Goal: Task Accomplishment & Management: Use online tool/utility

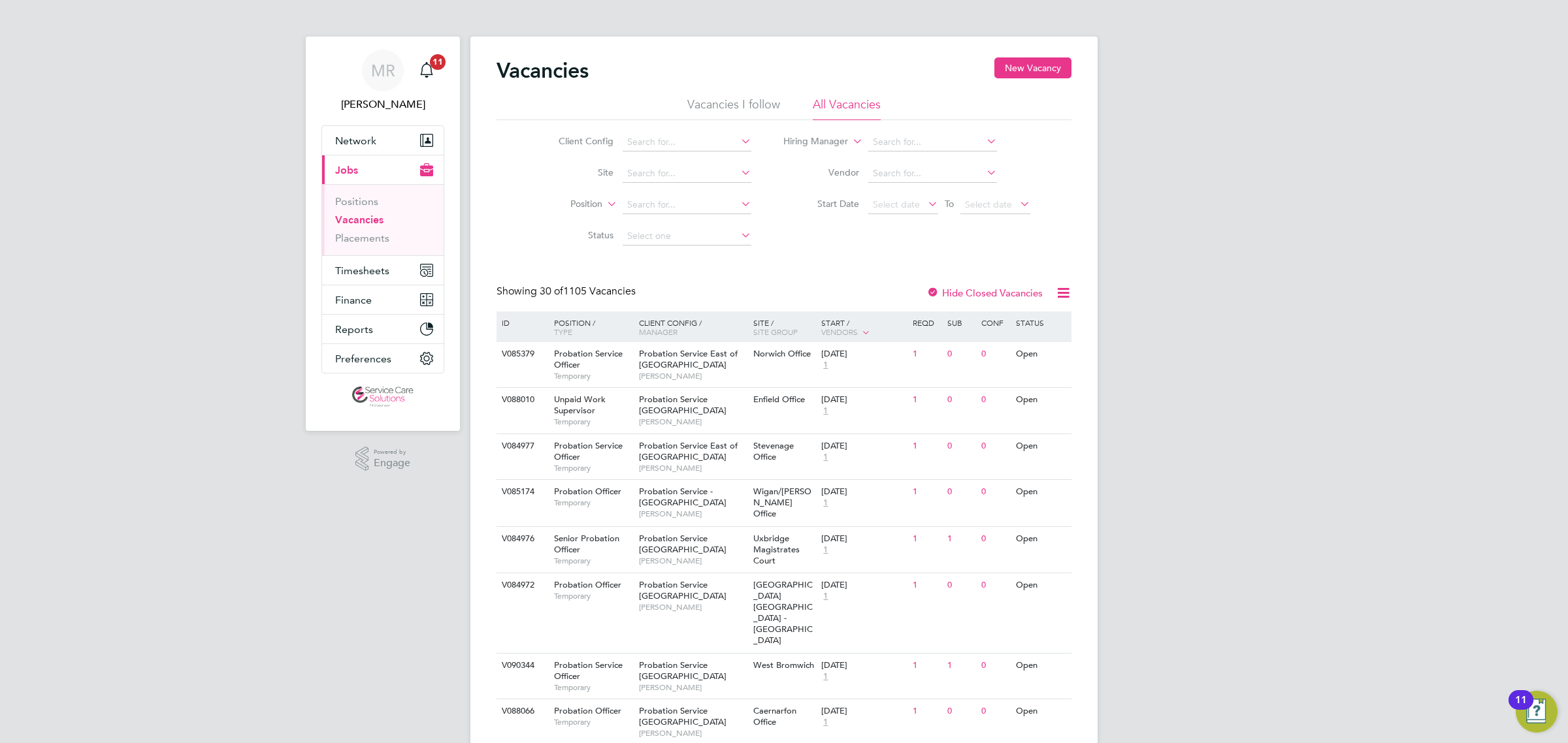
click at [361, 248] on ul "Positions Vacancies Placements" at bounding box center [382, 220] width 121 height 72
click at [367, 265] on span "Timesheets" at bounding box center [362, 270] width 54 height 12
click at [368, 229] on link "Timesheets" at bounding box center [362, 230] width 54 height 12
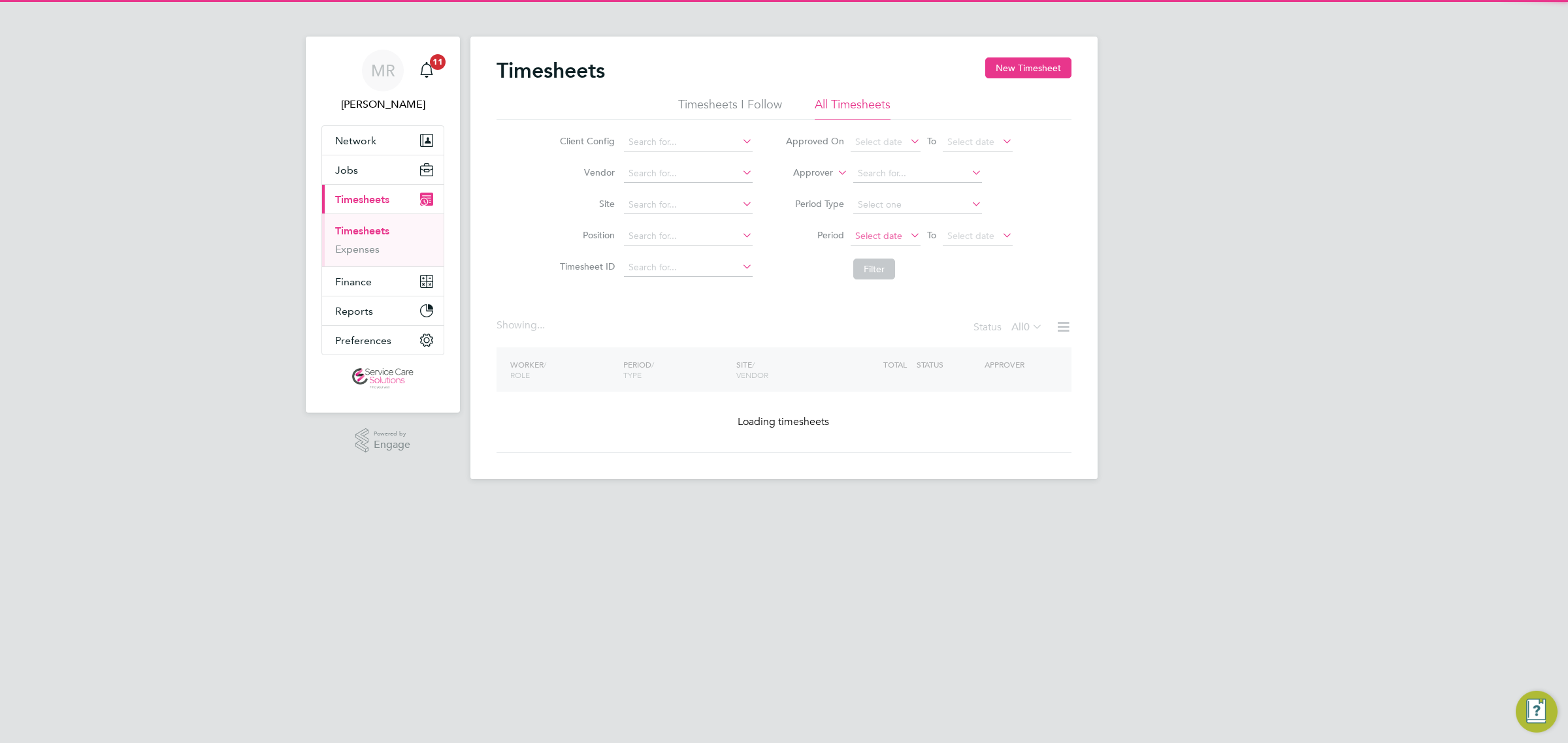
click at [874, 230] on span "Select date" at bounding box center [878, 236] width 47 height 11
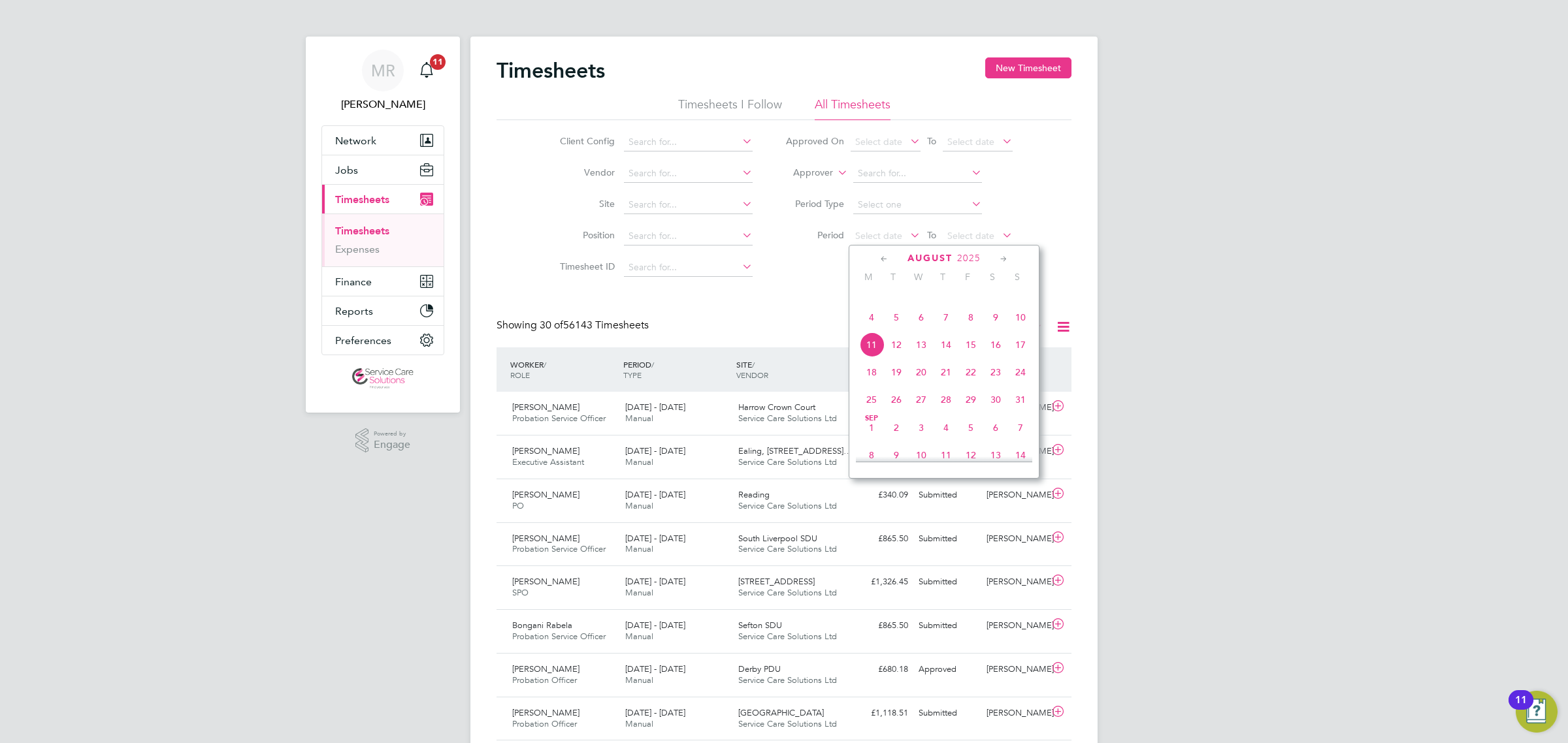
click at [890, 258] on icon at bounding box center [884, 259] width 12 height 14
click at [1003, 259] on icon at bounding box center [1003, 259] width 12 height 14
click at [873, 328] on span "4" at bounding box center [871, 319] width 25 height 25
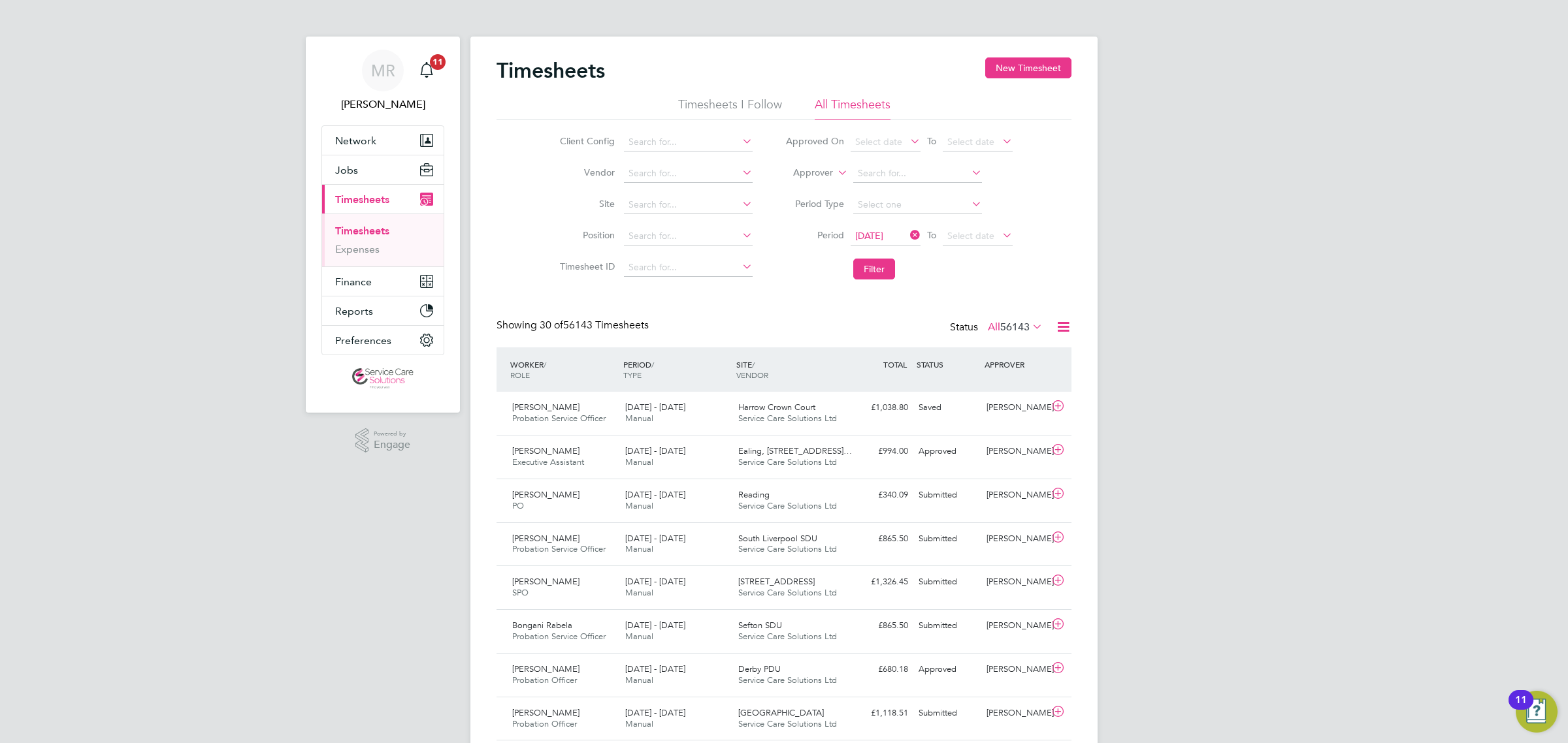
click at [998, 226] on li "Period [DATE] To Select date" at bounding box center [899, 236] width 260 height 32
click at [989, 236] on span "Select date" at bounding box center [971, 236] width 47 height 11
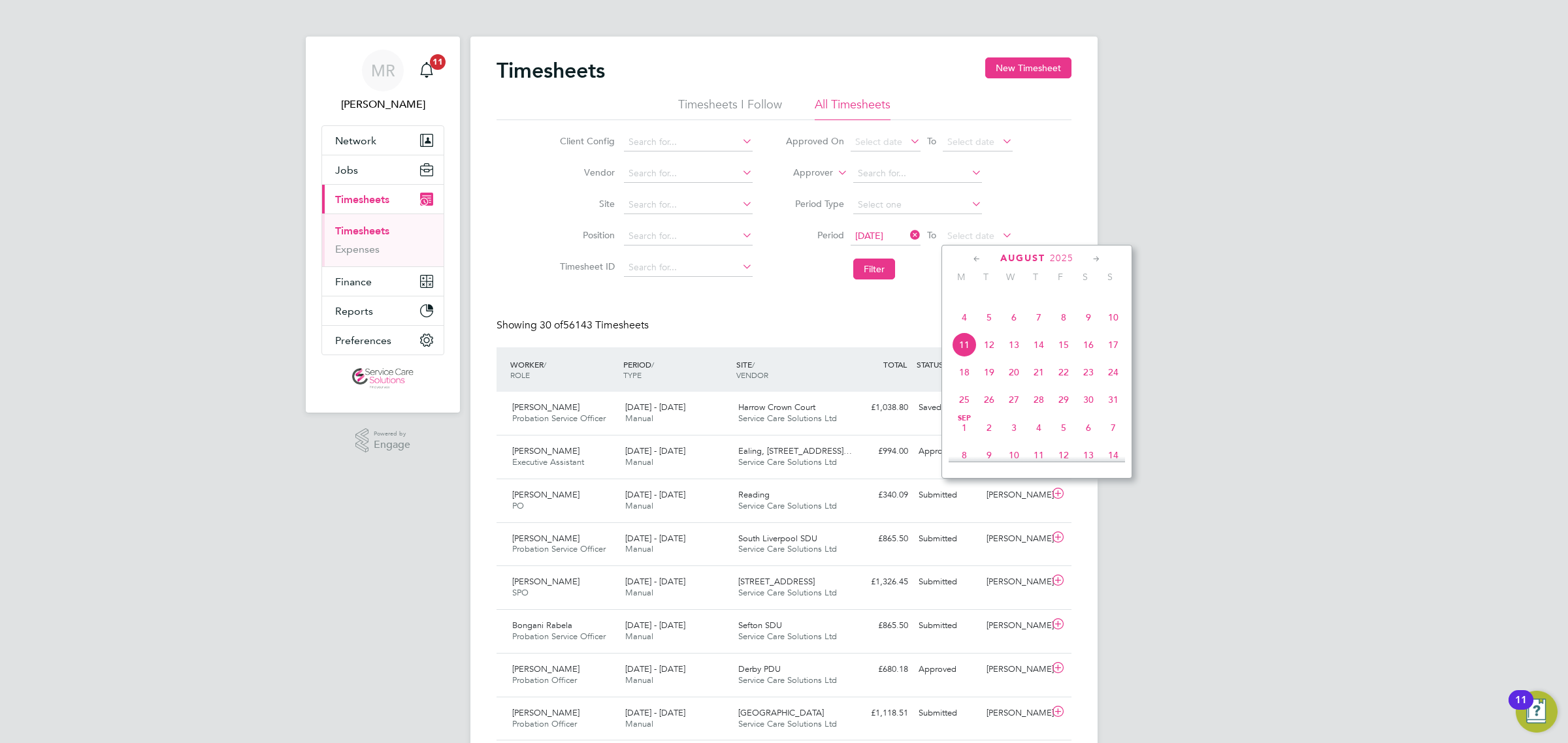
click at [908, 235] on icon at bounding box center [908, 235] width 0 height 18
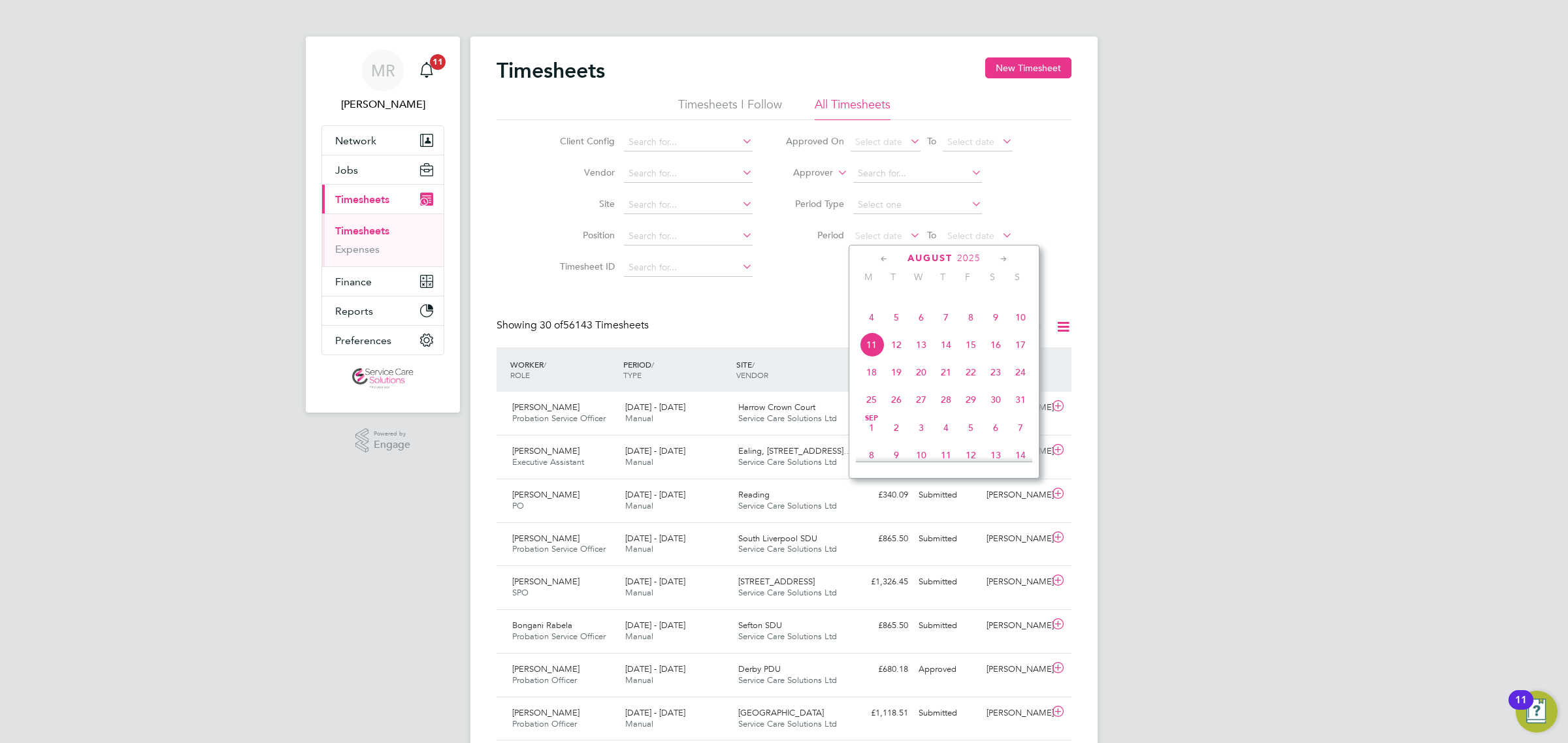
click at [882, 258] on icon at bounding box center [884, 259] width 12 height 14
click at [873, 356] on span "30" at bounding box center [871, 350] width 25 height 25
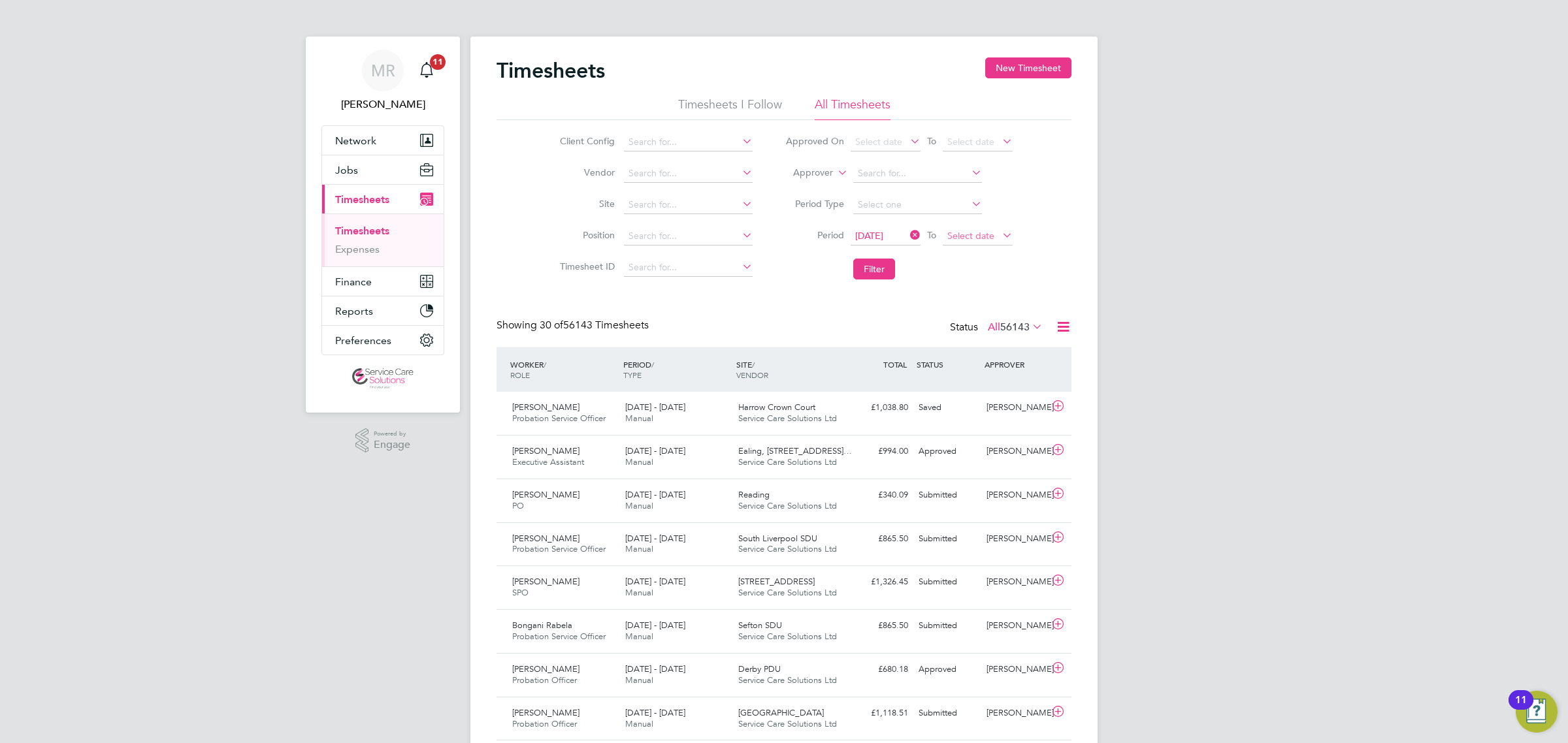
click at [971, 237] on span "Select date" at bounding box center [971, 236] width 47 height 11
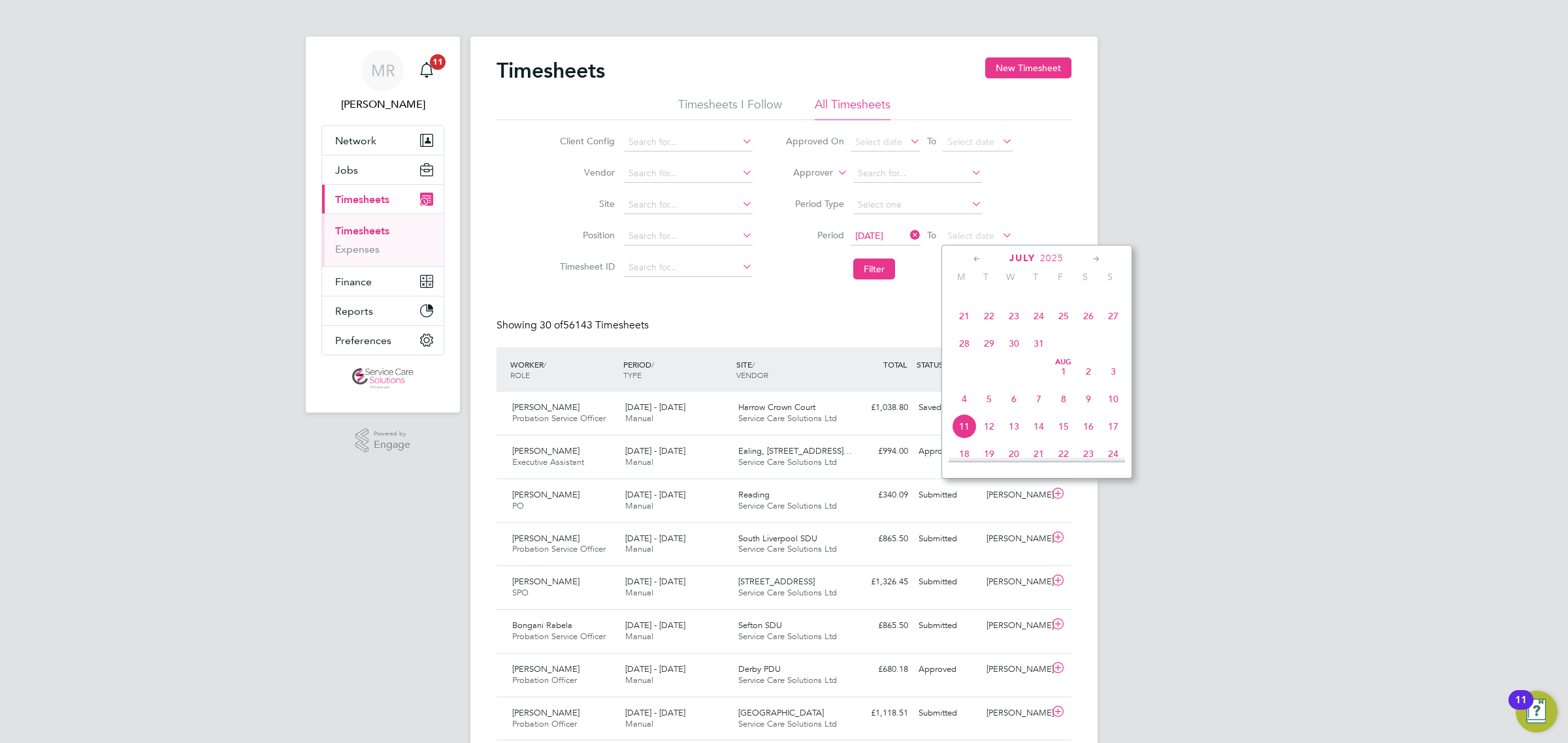
click at [1111, 384] on span "3" at bounding box center [1113, 372] width 25 height 25
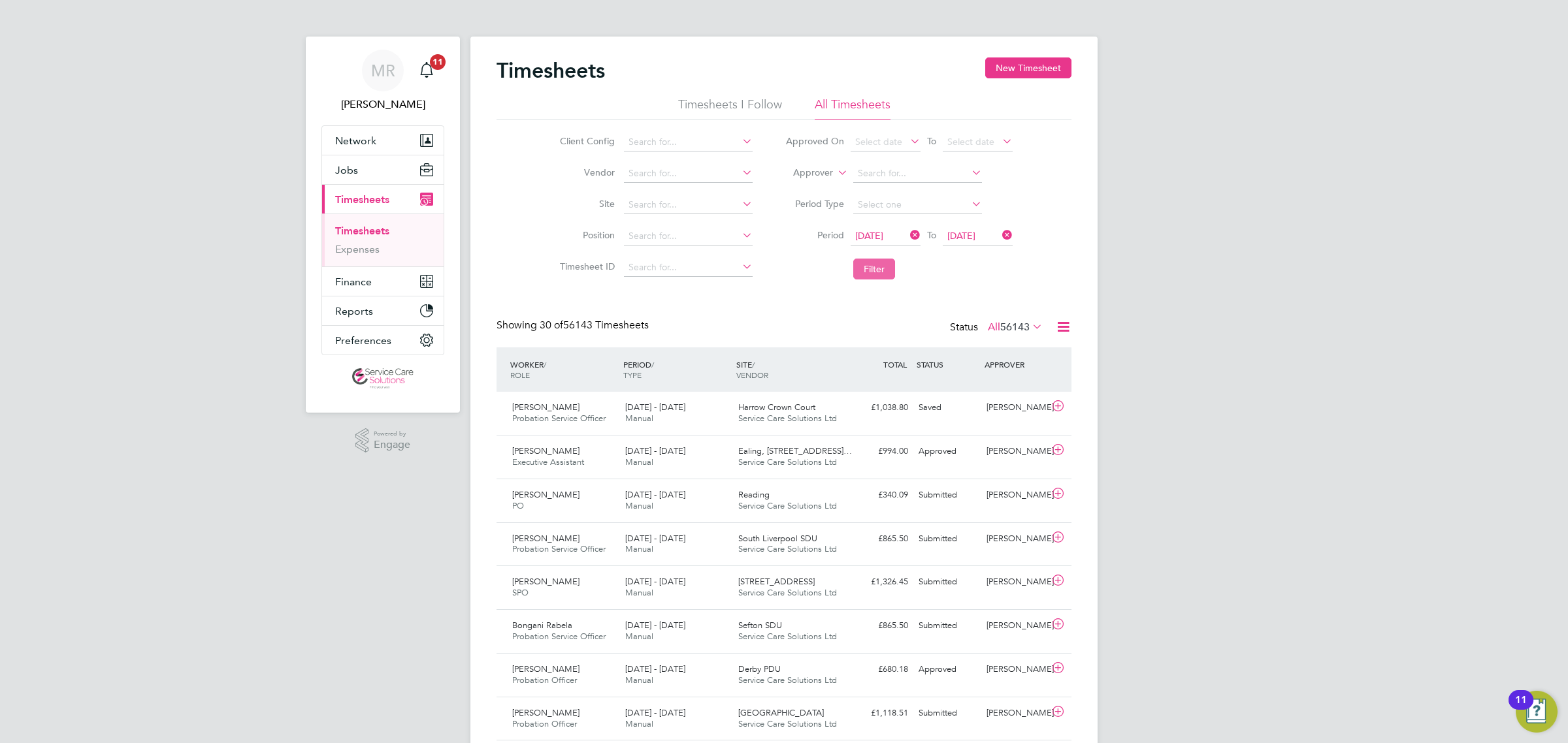
click at [889, 265] on button "Filter" at bounding box center [874, 269] width 42 height 21
click at [646, 141] on input at bounding box center [688, 142] width 129 height 18
click at [684, 156] on li "A2D ominion Housing Group" at bounding box center [688, 159] width 130 height 17
type input "A2Dominion Housing Group"
click at [871, 269] on button "Filter" at bounding box center [874, 269] width 42 height 21
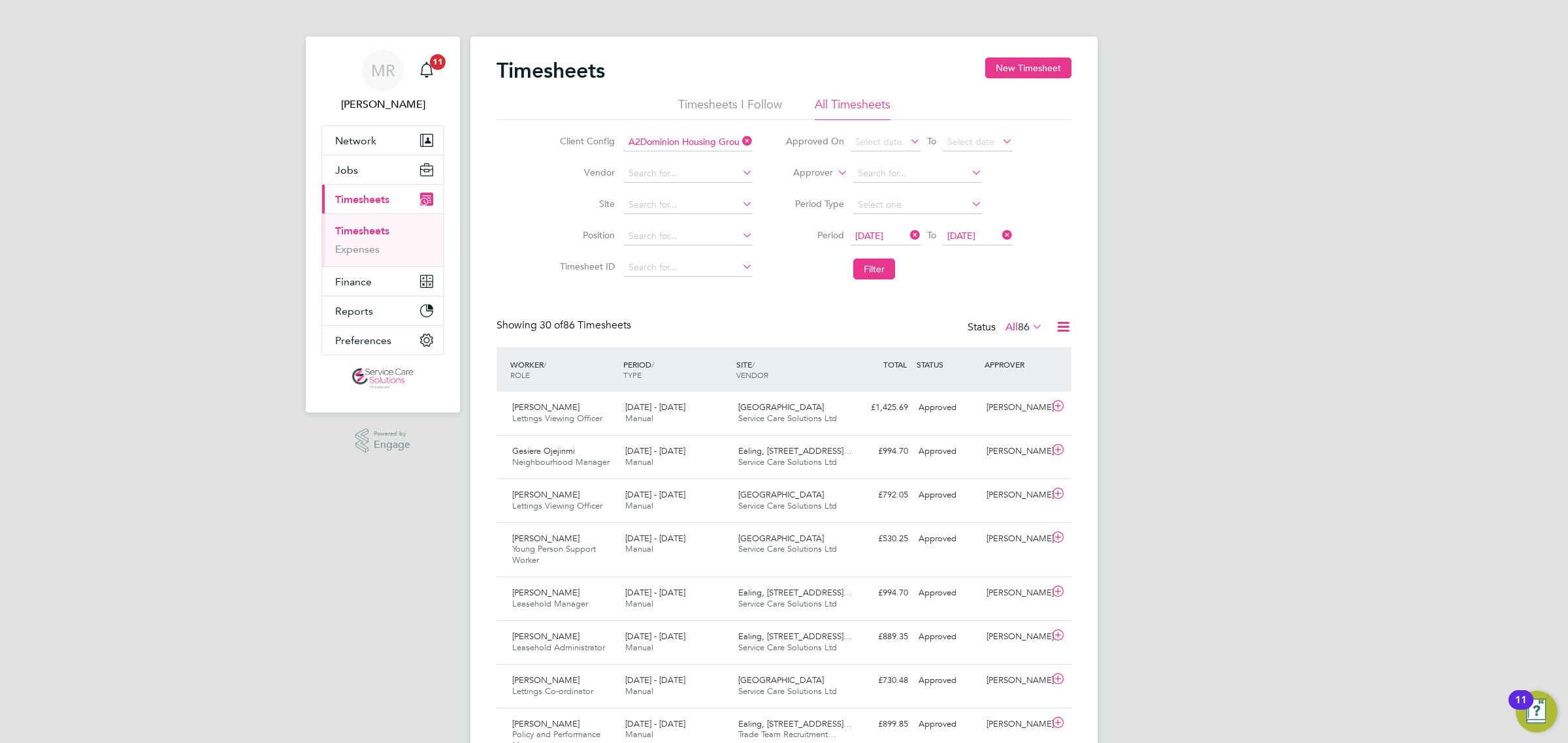
click at [1065, 322] on icon at bounding box center [1063, 327] width 16 height 16
click at [1008, 387] on li "Download Timesheets Report" at bounding box center [981, 384] width 173 height 18
click at [886, 265] on button "Filter" at bounding box center [874, 269] width 42 height 21
click at [1060, 323] on icon at bounding box center [1063, 327] width 16 height 16
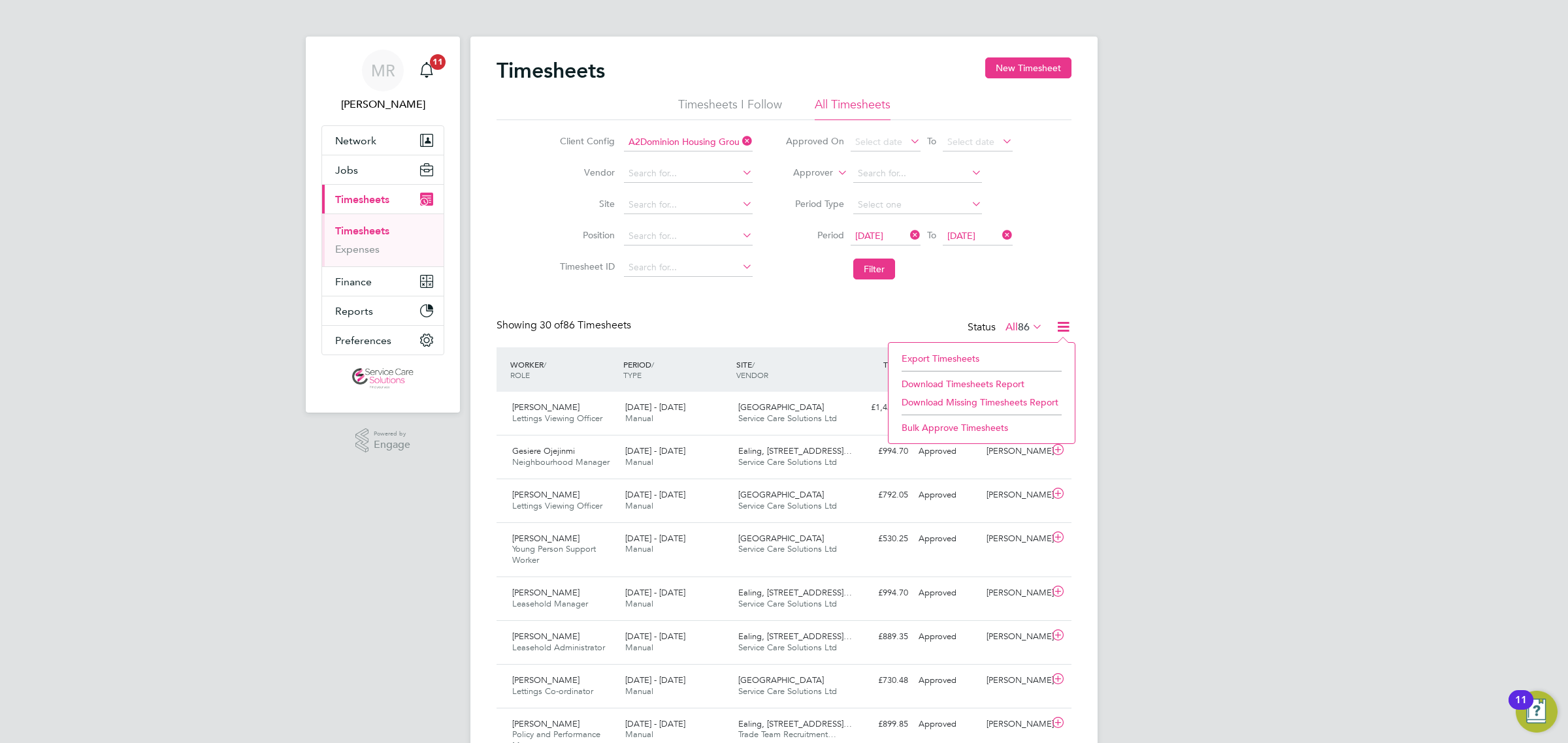
click at [961, 383] on li "Download Timesheets Report" at bounding box center [981, 384] width 173 height 18
click at [367, 172] on button "Jobs" at bounding box center [382, 170] width 121 height 29
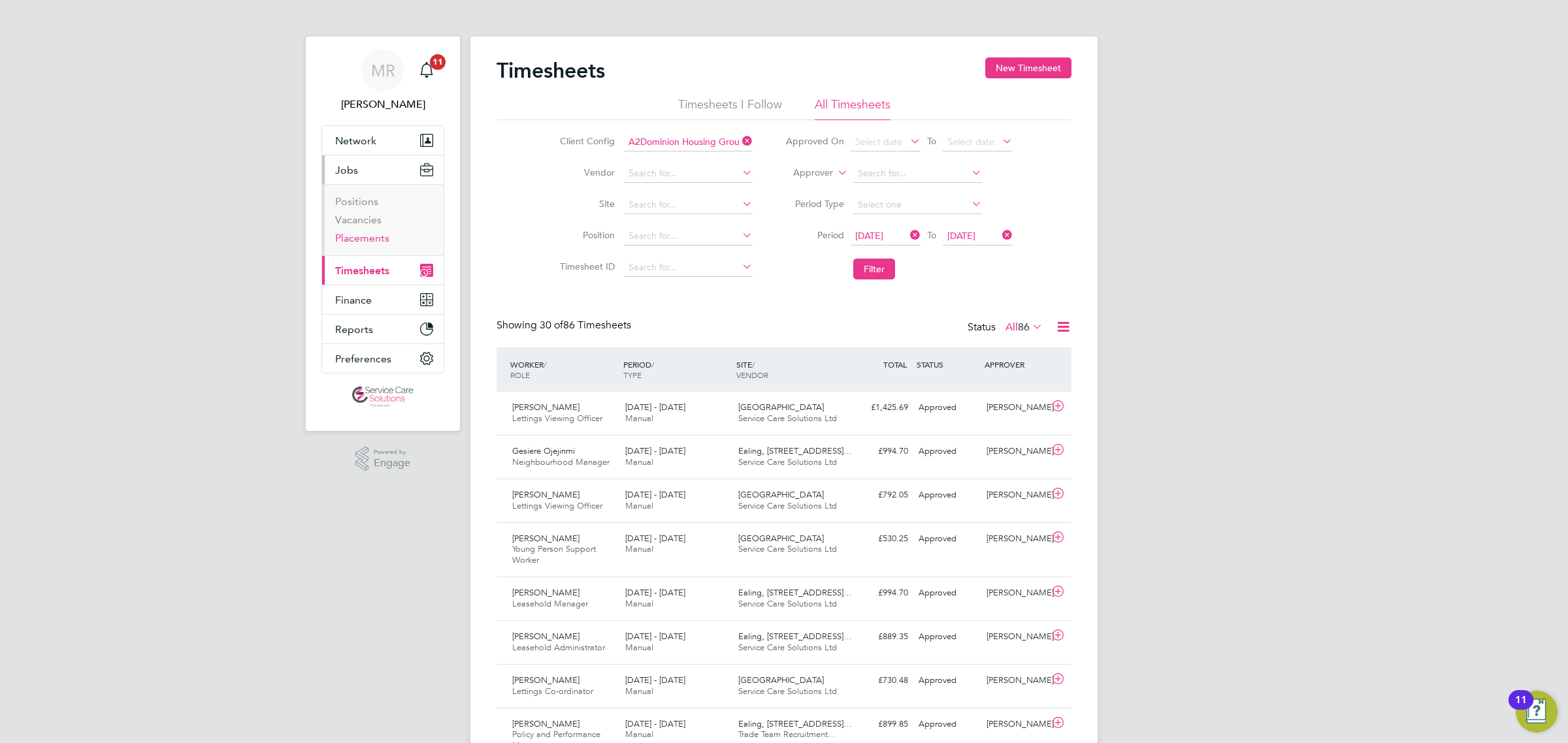
click at [367, 236] on link "Placements" at bounding box center [362, 238] width 54 height 12
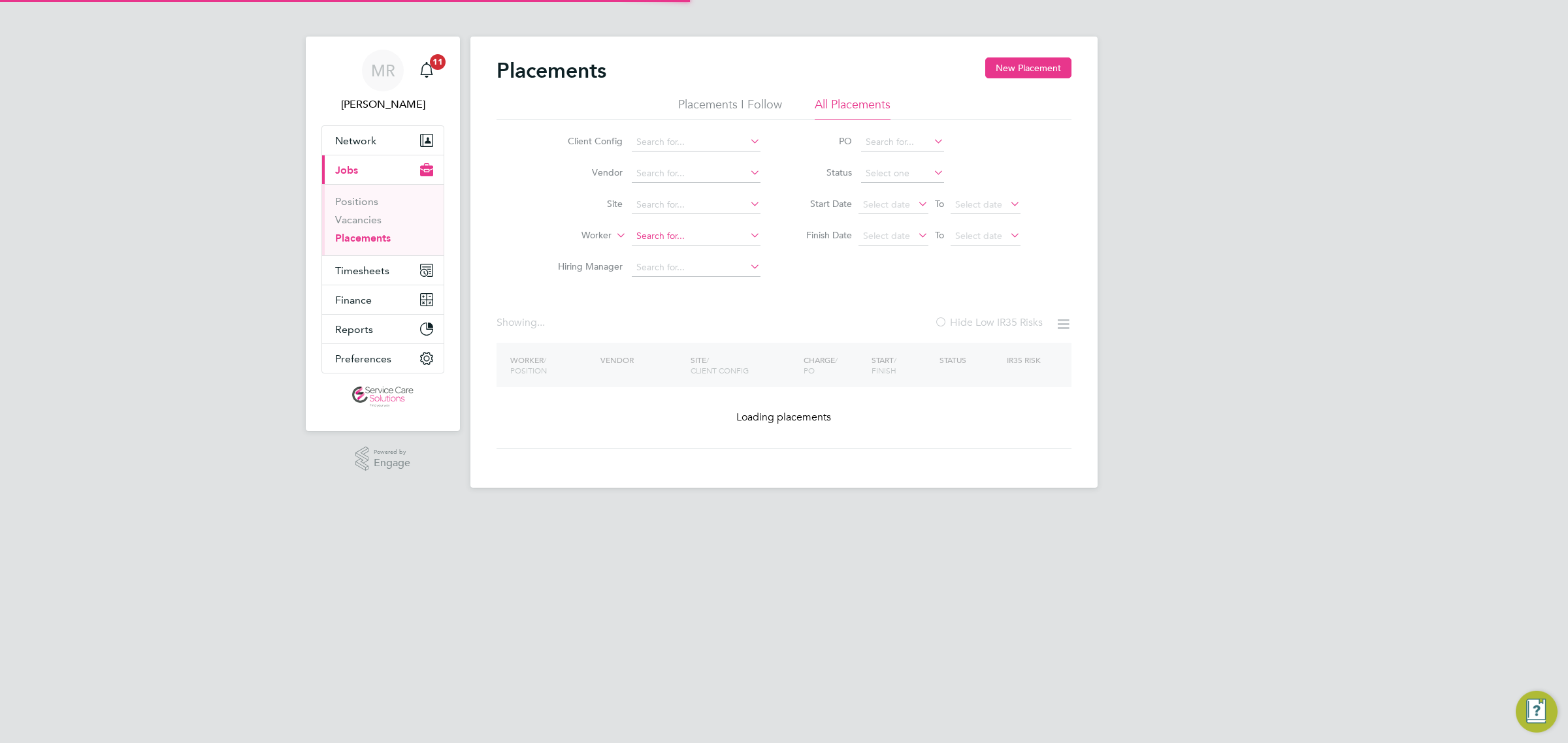
click at [671, 232] on input at bounding box center [696, 236] width 129 height 18
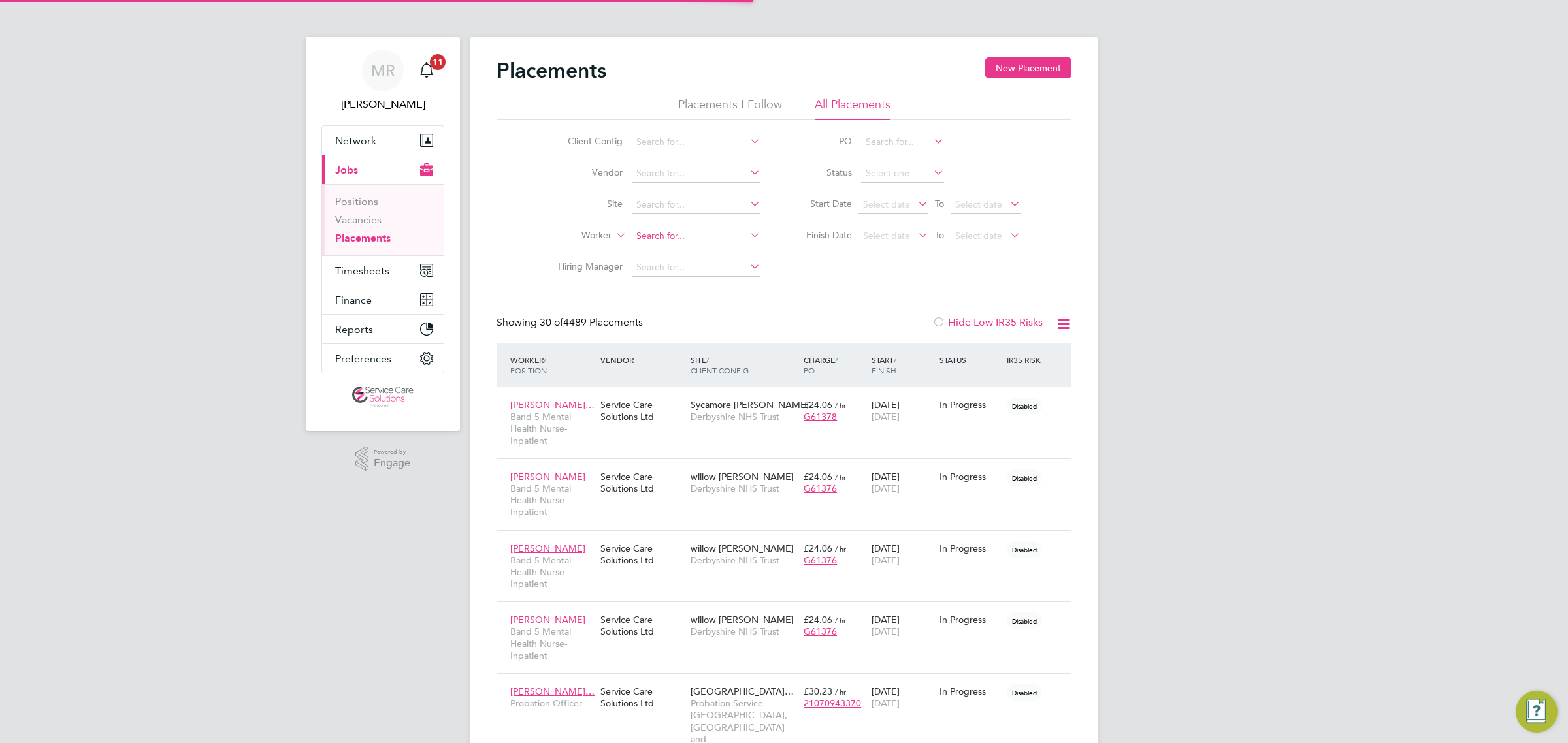
scroll to position [37, 113]
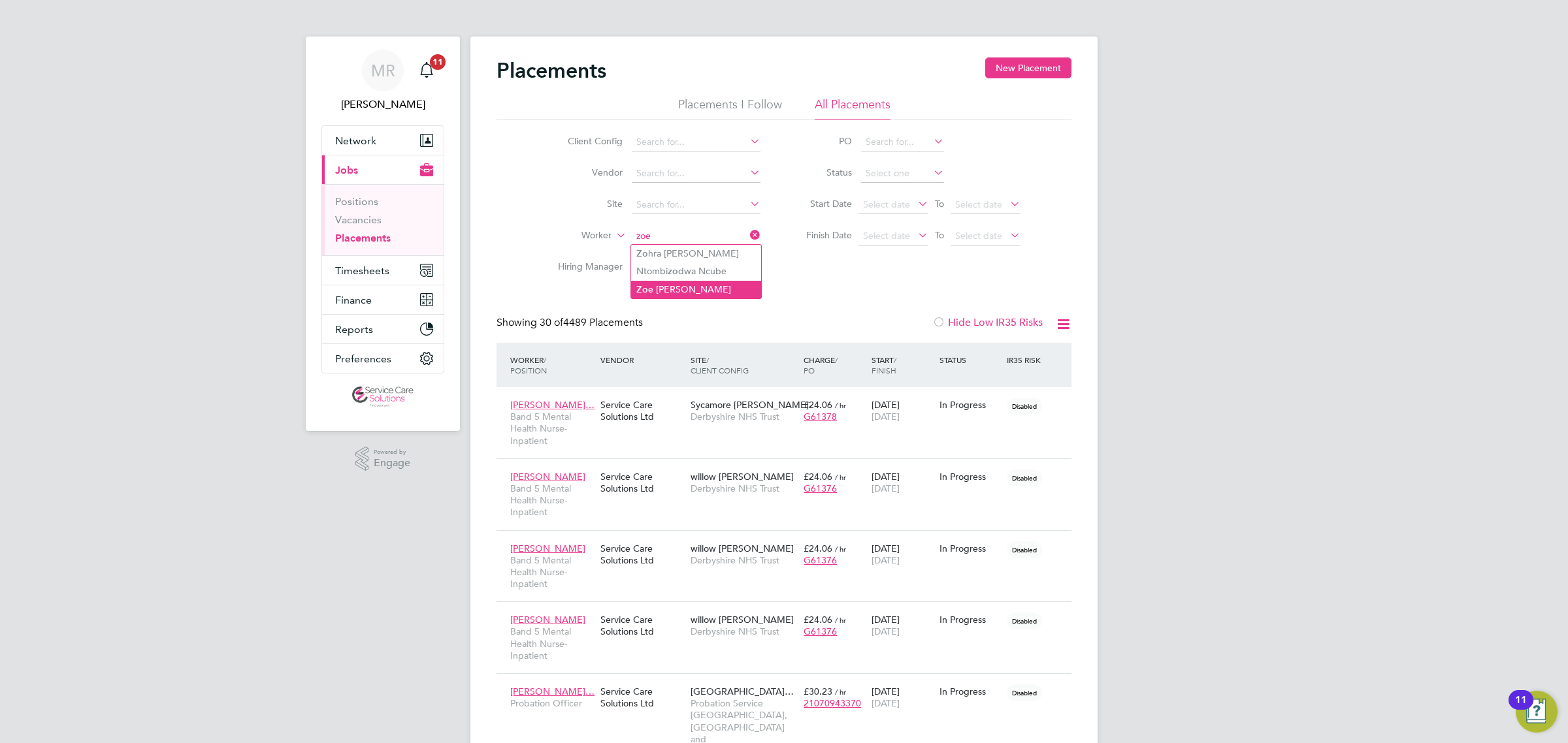
click at [660, 287] on li "Zo e [PERSON_NAME]" at bounding box center [697, 289] width 130 height 17
type input "[PERSON_NAME]"
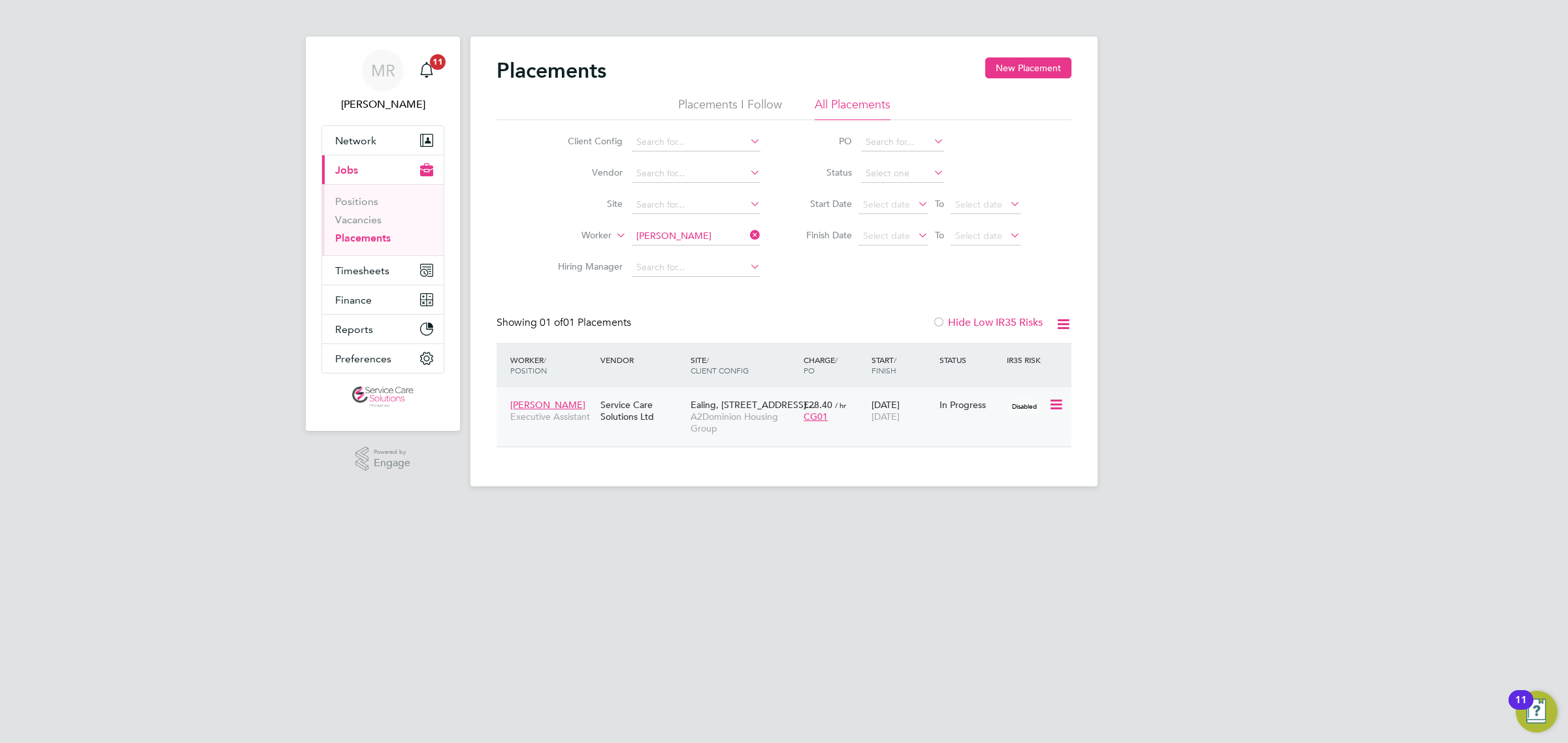
click at [904, 429] on div "[DATE] [DATE]" at bounding box center [902, 411] width 68 height 36
click at [747, 237] on icon at bounding box center [747, 235] width 0 height 18
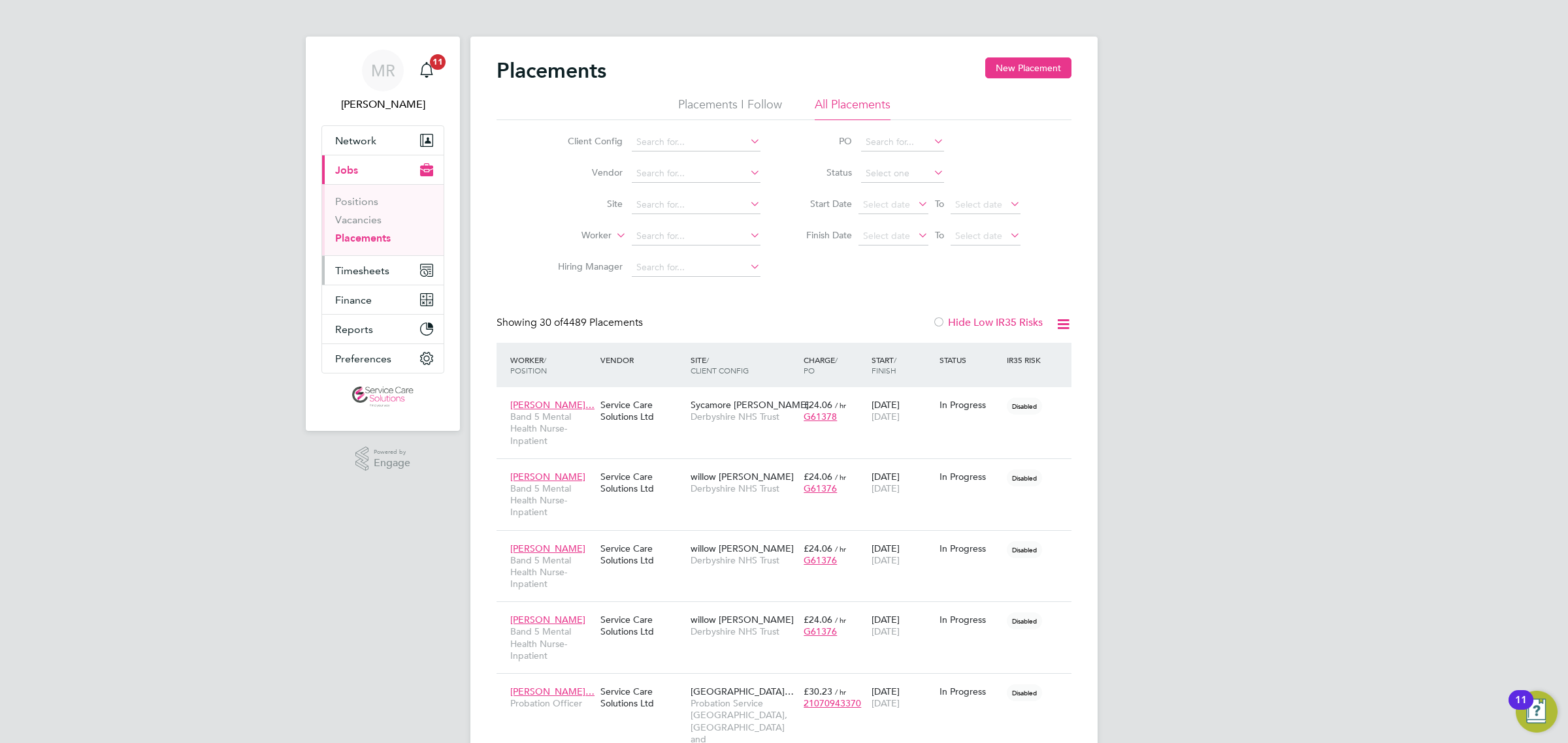
click at [367, 276] on span "Timesheets" at bounding box center [362, 270] width 54 height 12
click at [363, 226] on link "Timesheets" at bounding box center [362, 230] width 54 height 12
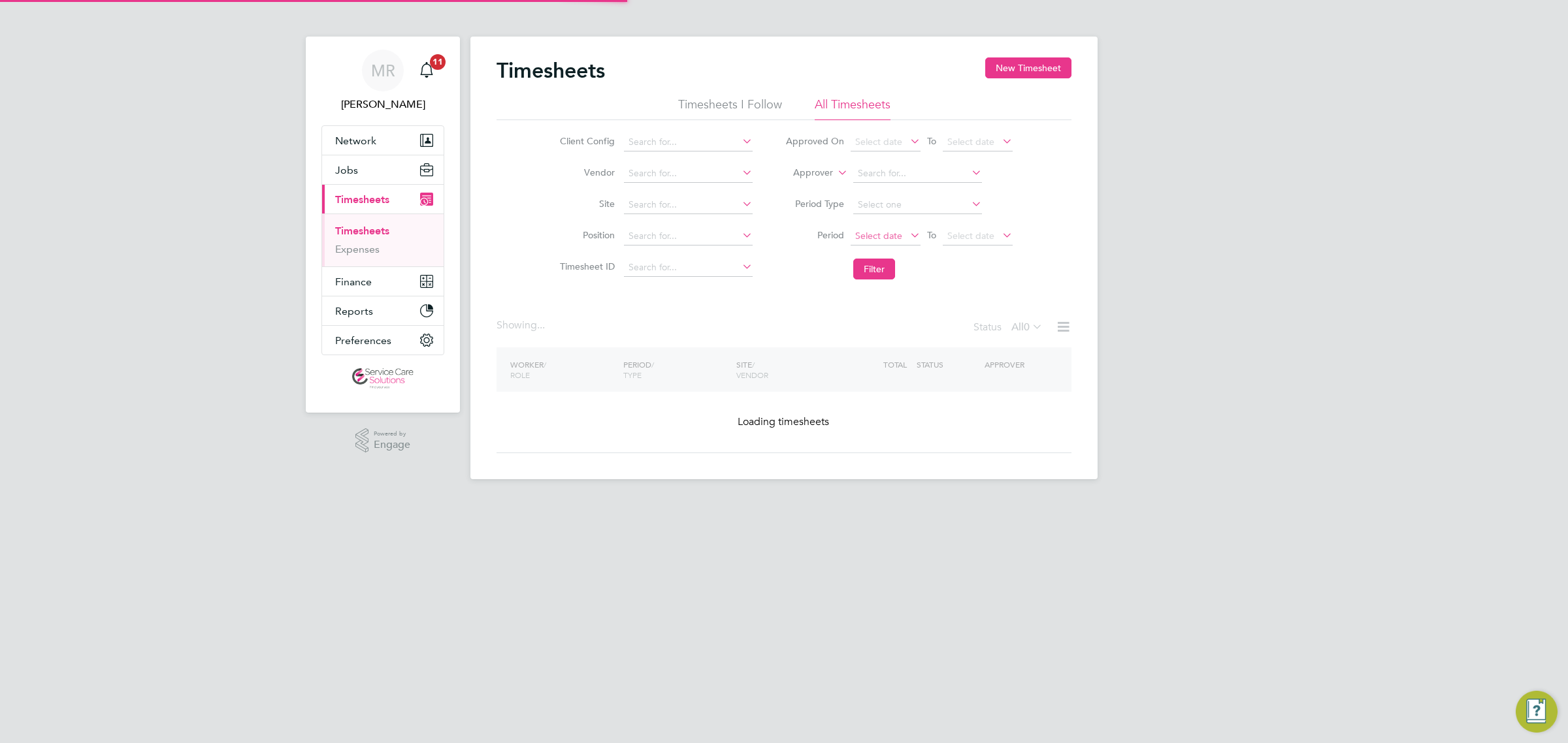
click at [890, 228] on span "Select date" at bounding box center [885, 237] width 70 height 17
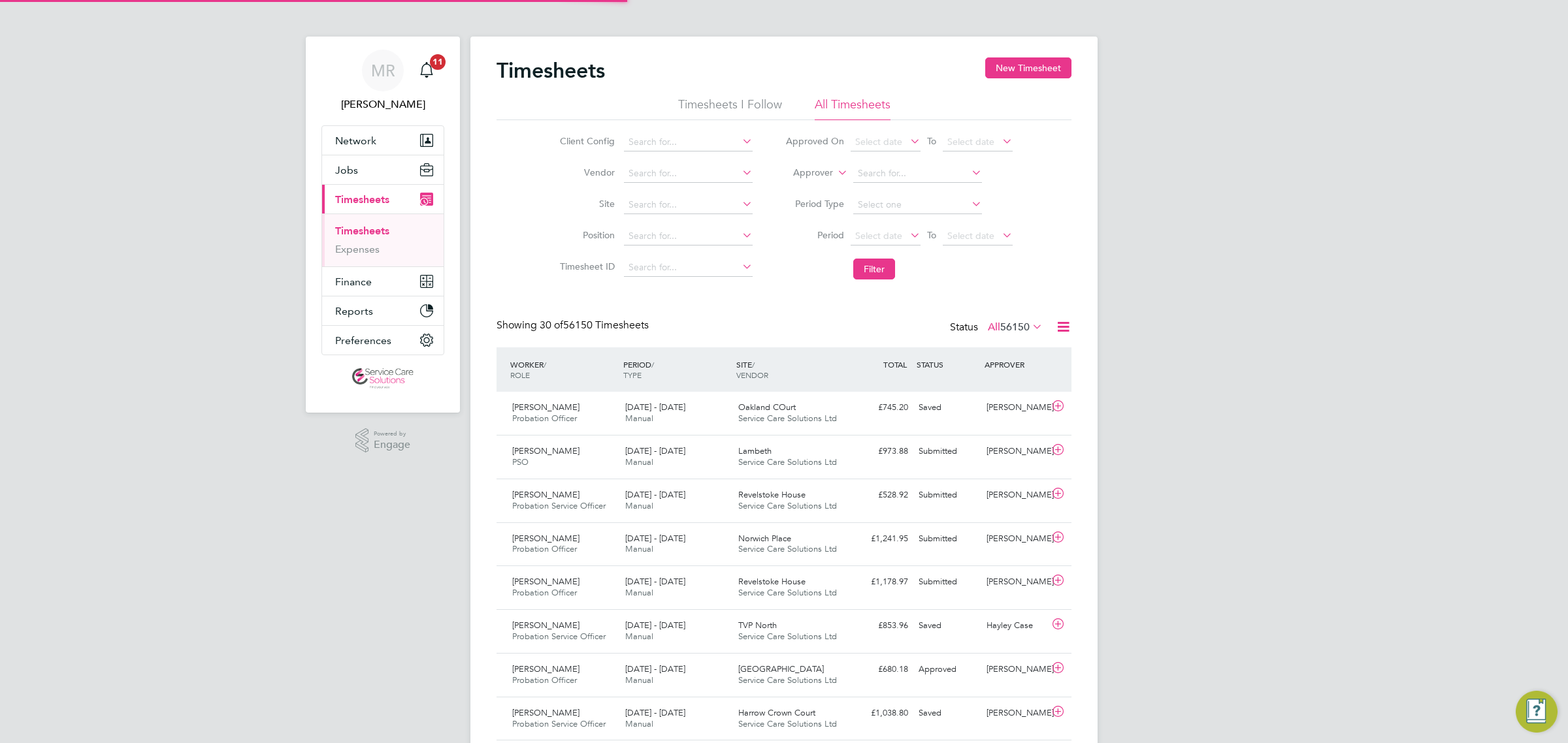
scroll to position [7, 7]
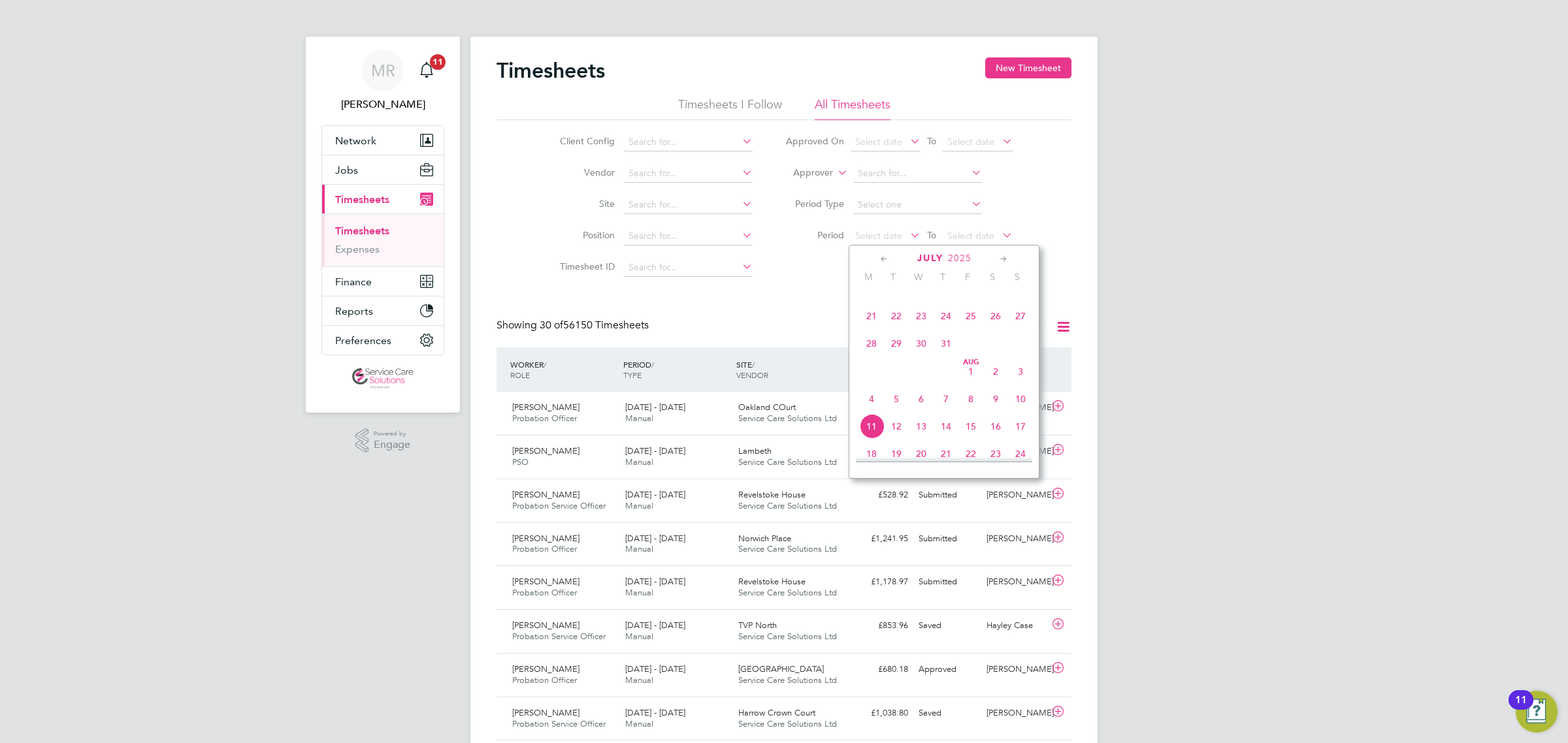
click at [866, 356] on span "28" at bounding box center [871, 344] width 25 height 25
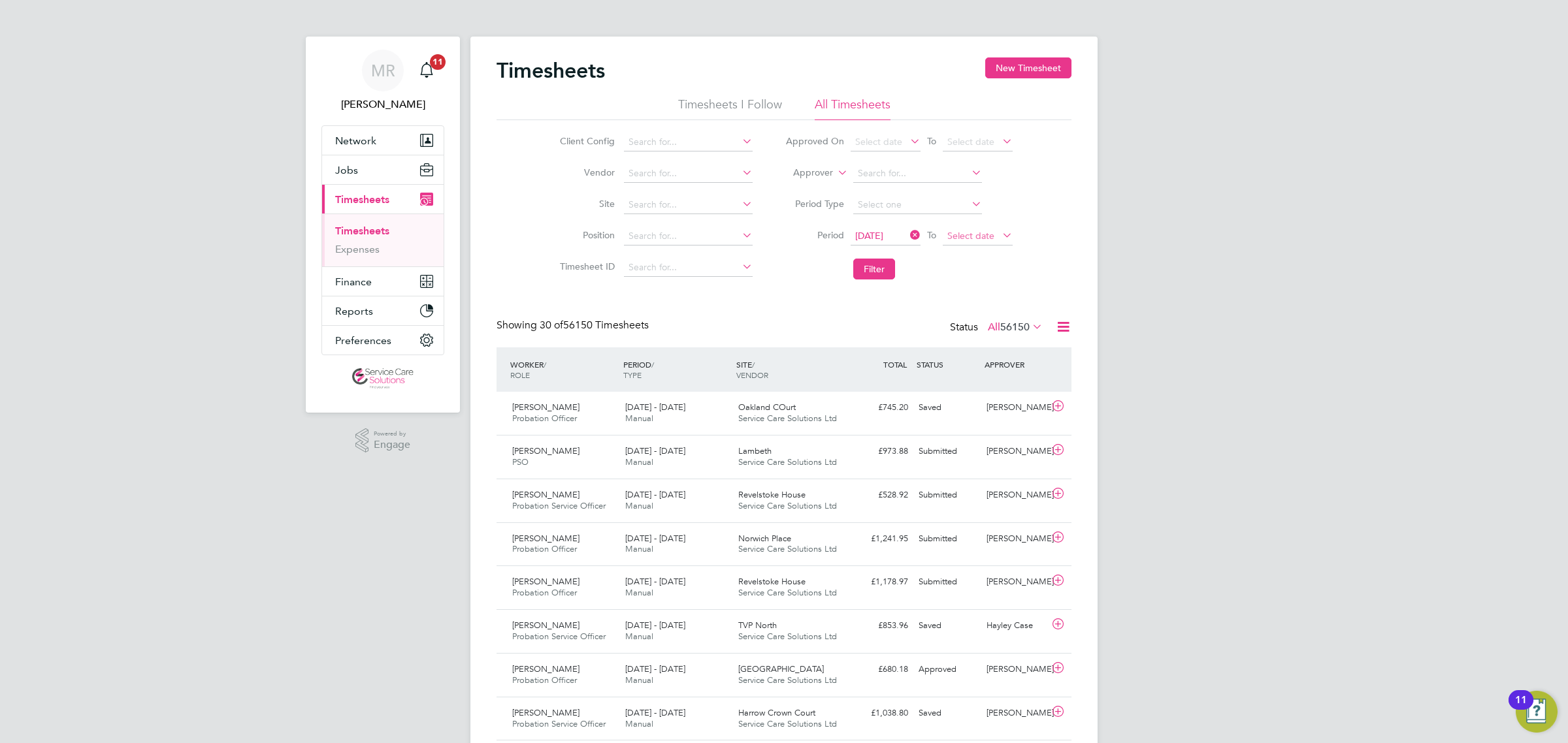
click at [964, 232] on span "Select date" at bounding box center [971, 236] width 47 height 11
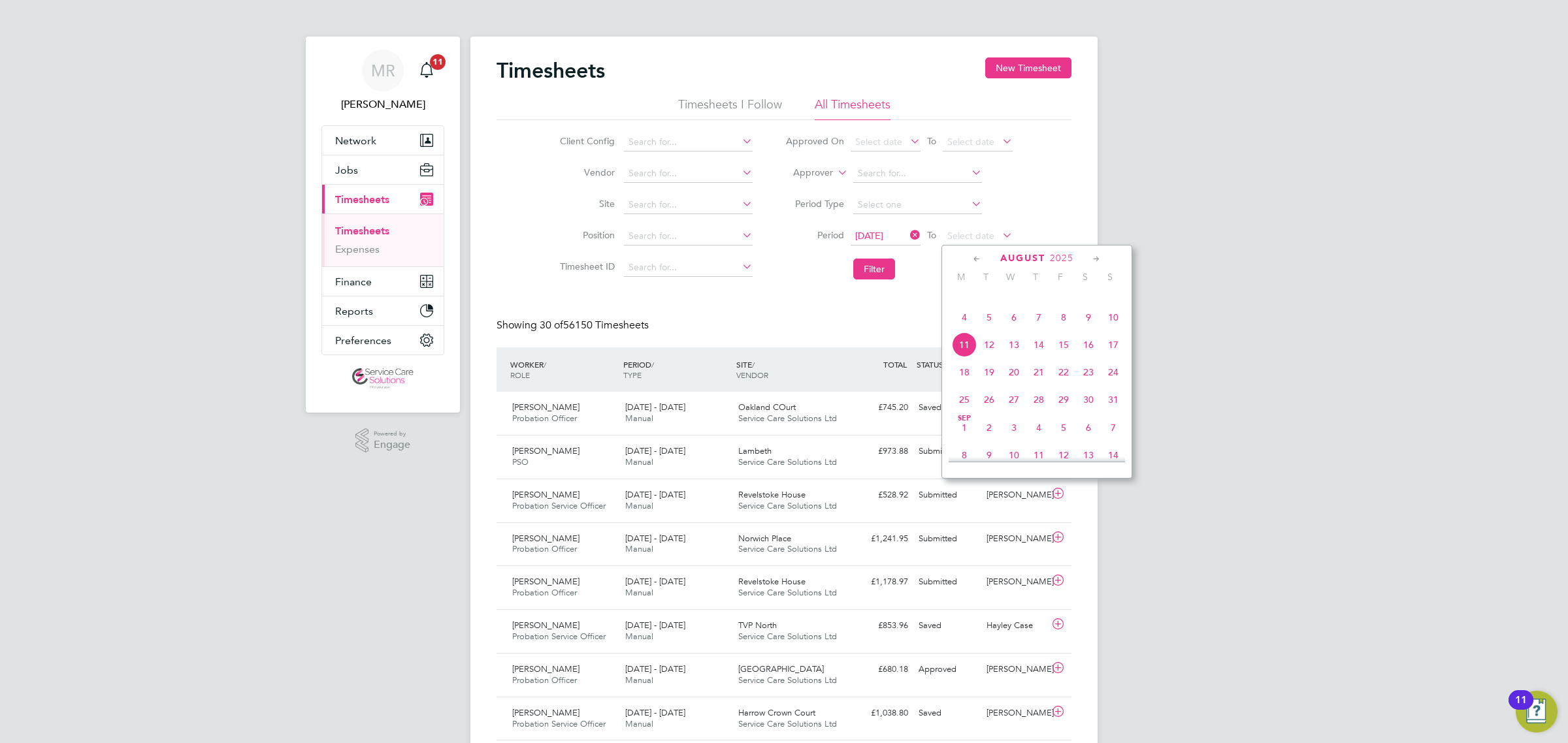
click at [1111, 303] on span "3" at bounding box center [1113, 290] width 25 height 25
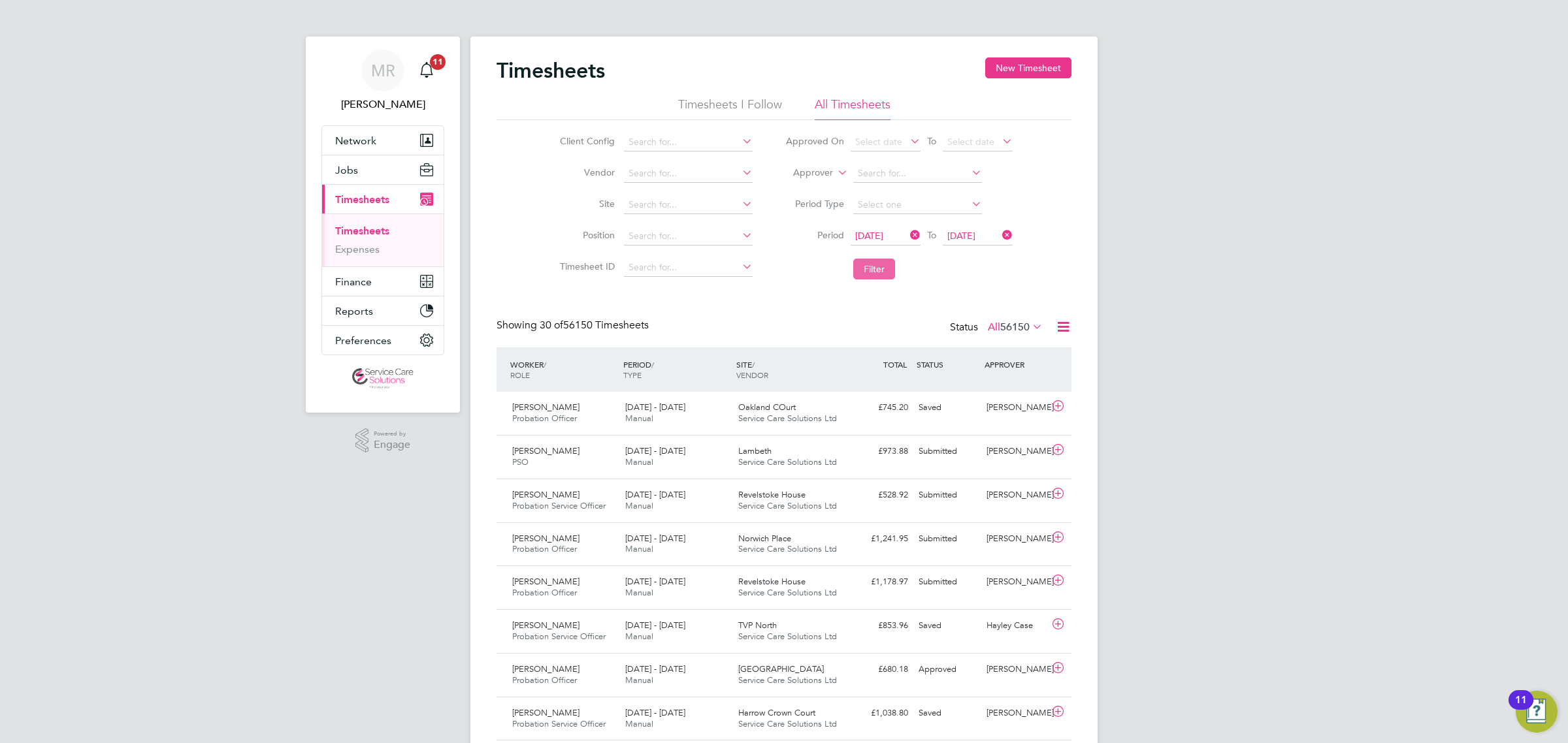
click at [861, 269] on button "Filter" at bounding box center [874, 269] width 42 height 21
click at [654, 141] on input at bounding box center [688, 142] width 129 height 18
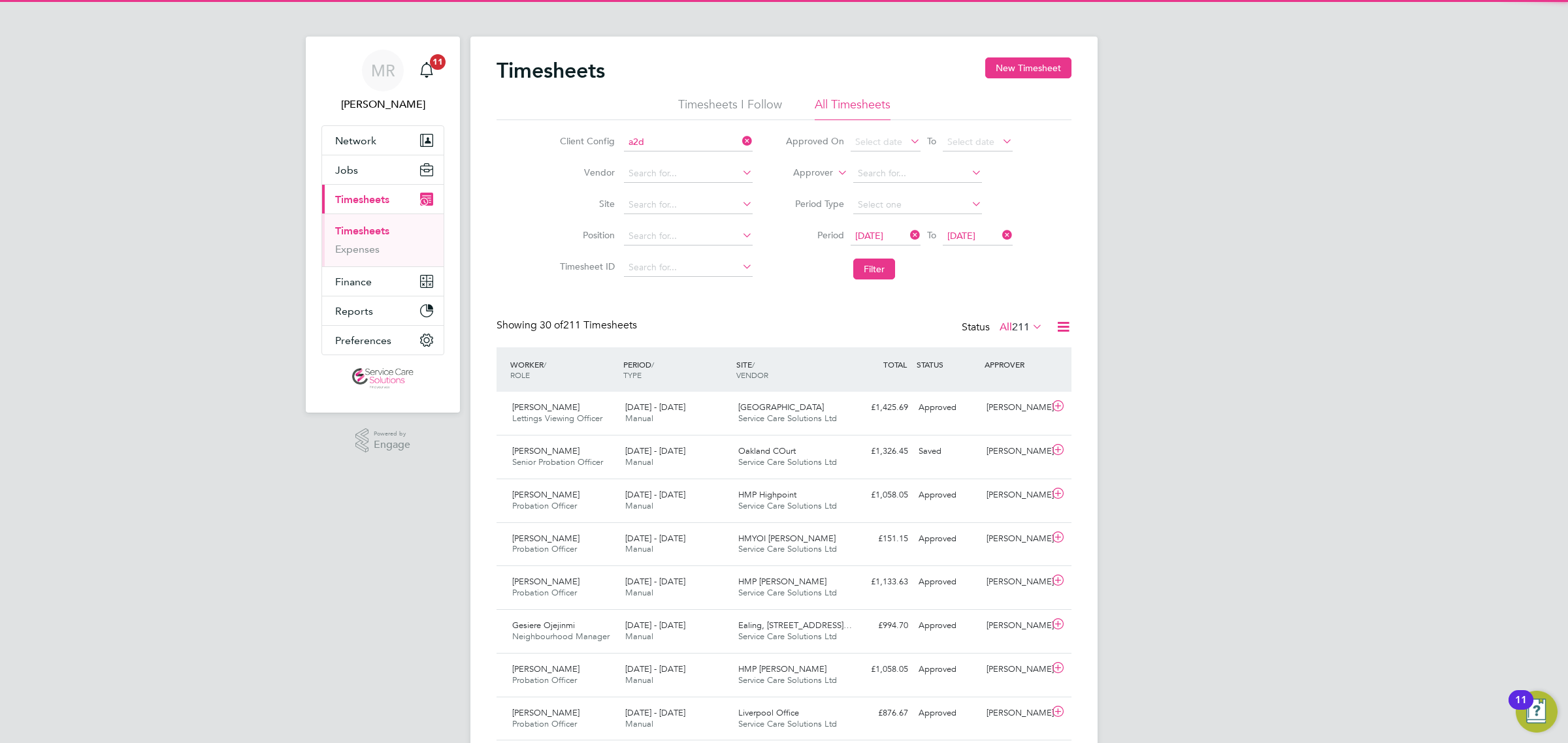
click at [694, 162] on li "A2D ominion Housing Group" at bounding box center [688, 159] width 130 height 17
type input "A2Dominion Housing Group"
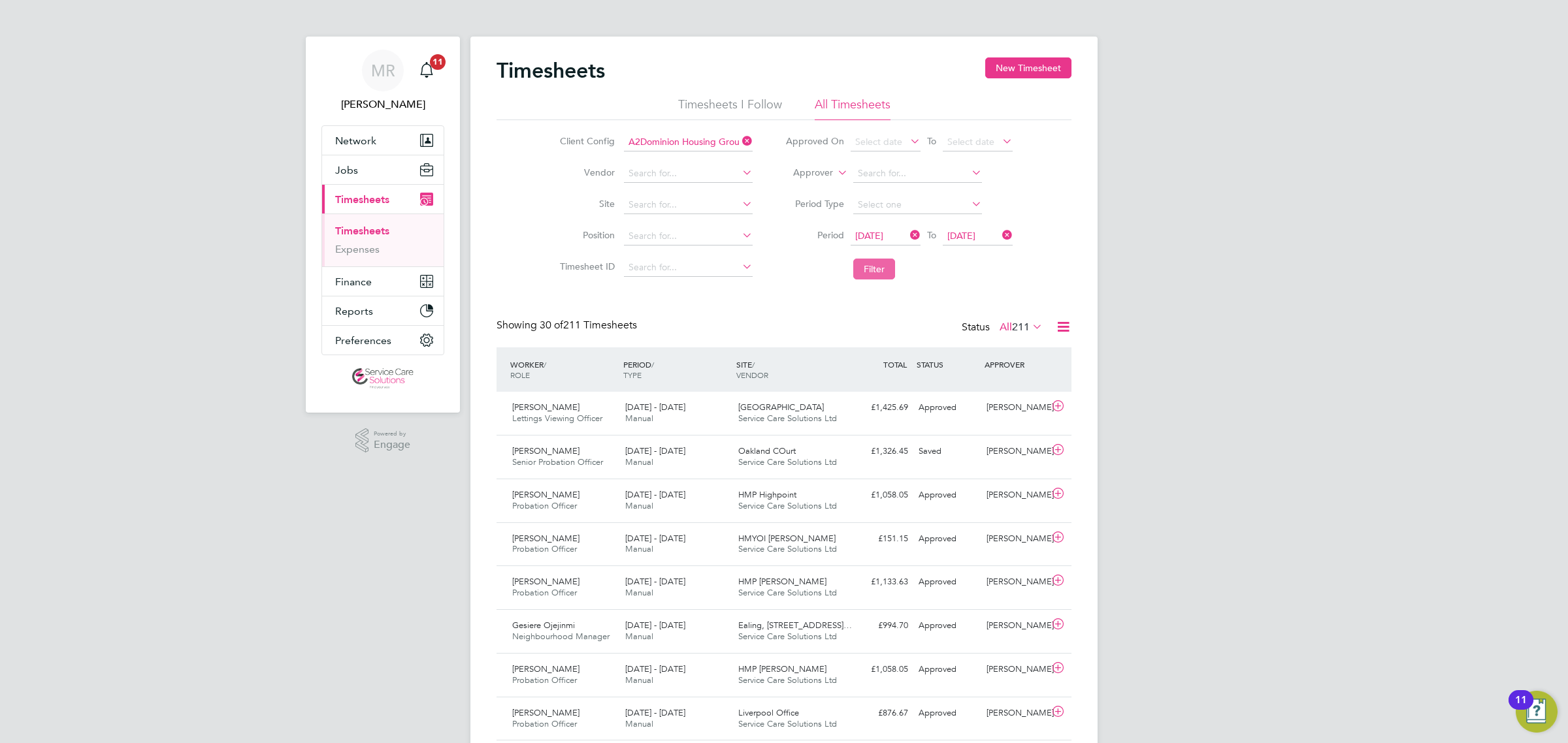
click at [884, 267] on button "Filter" at bounding box center [874, 269] width 42 height 21
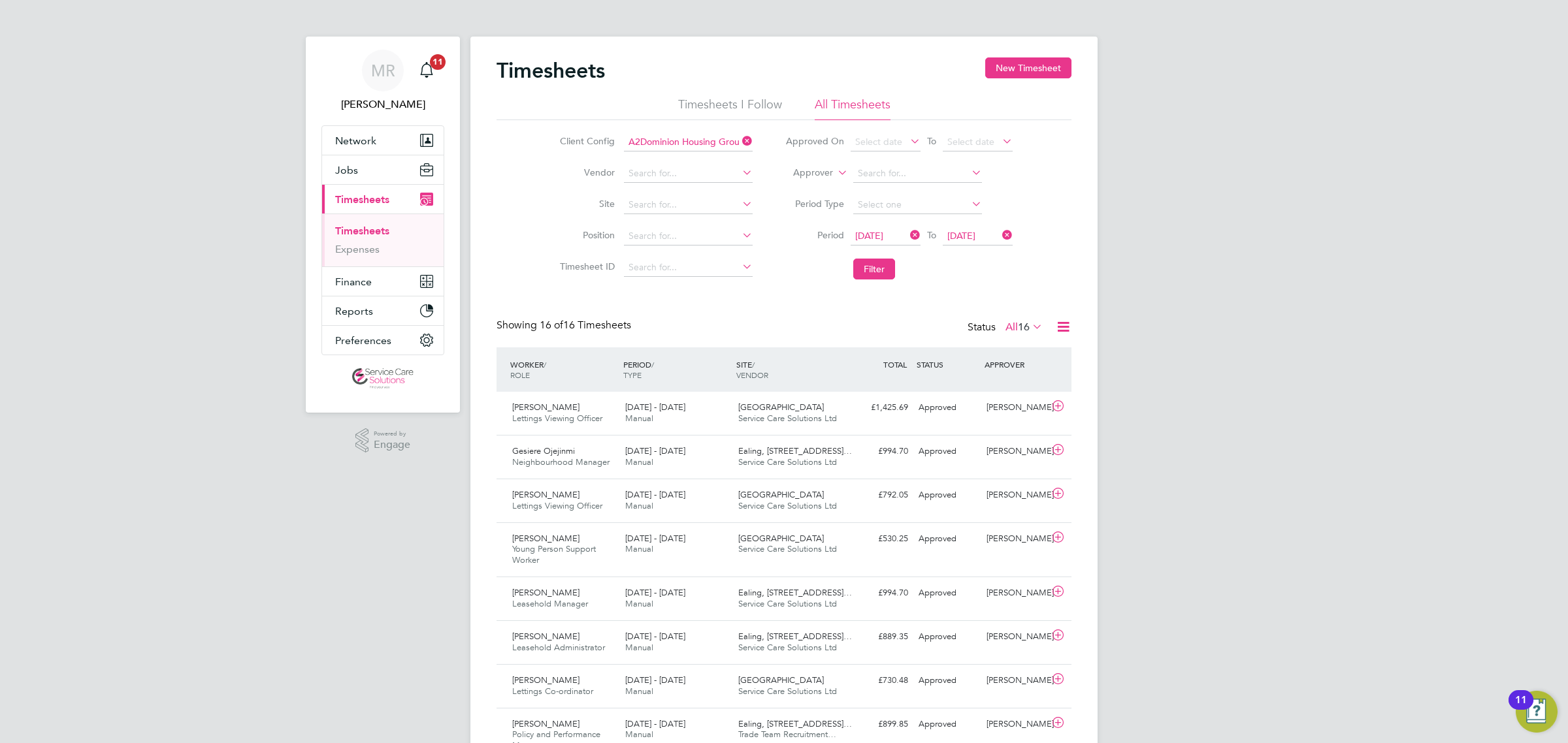
click at [1063, 325] on icon at bounding box center [1063, 327] width 16 height 16
click at [950, 387] on li "Download Timesheets Report" at bounding box center [981, 384] width 173 height 18
click at [369, 170] on button "Jobs" at bounding box center [382, 170] width 121 height 29
click at [363, 220] on link "Vacancies" at bounding box center [358, 220] width 47 height 12
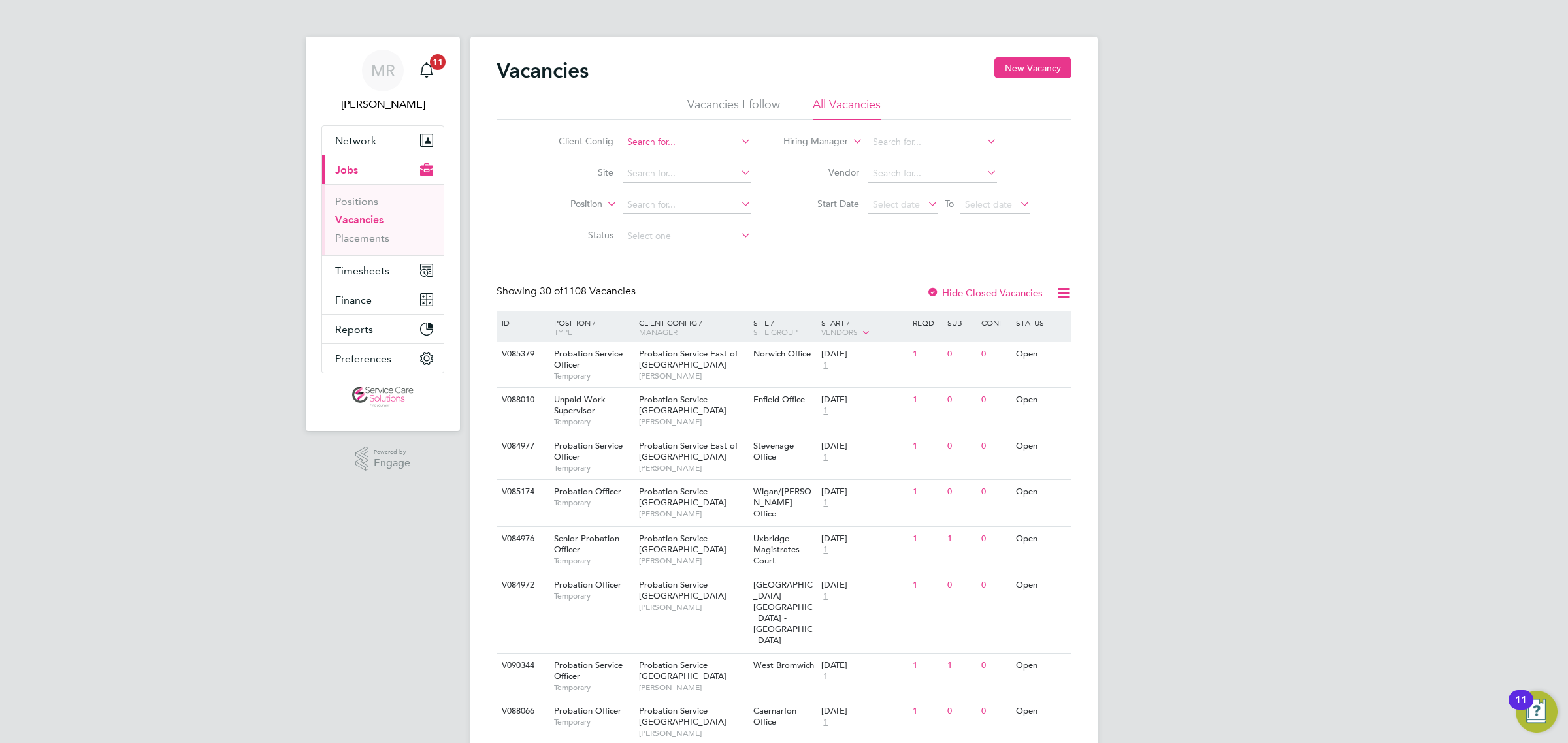
click at [628, 138] on input at bounding box center [687, 142] width 129 height 18
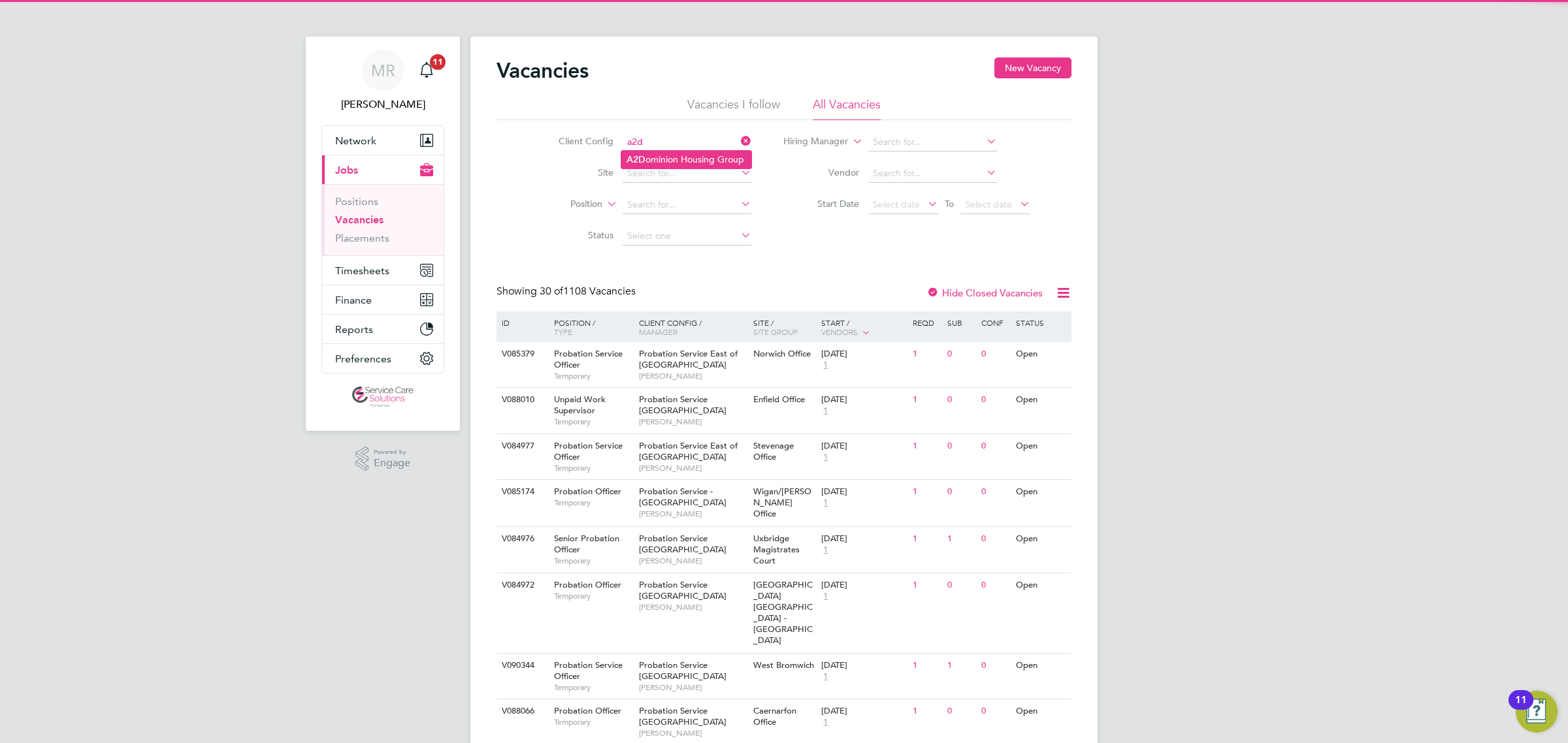
click at [689, 160] on li "A2D ominion Housing Group" at bounding box center [686, 159] width 130 height 17
type input "A2Dominion Housing Group"
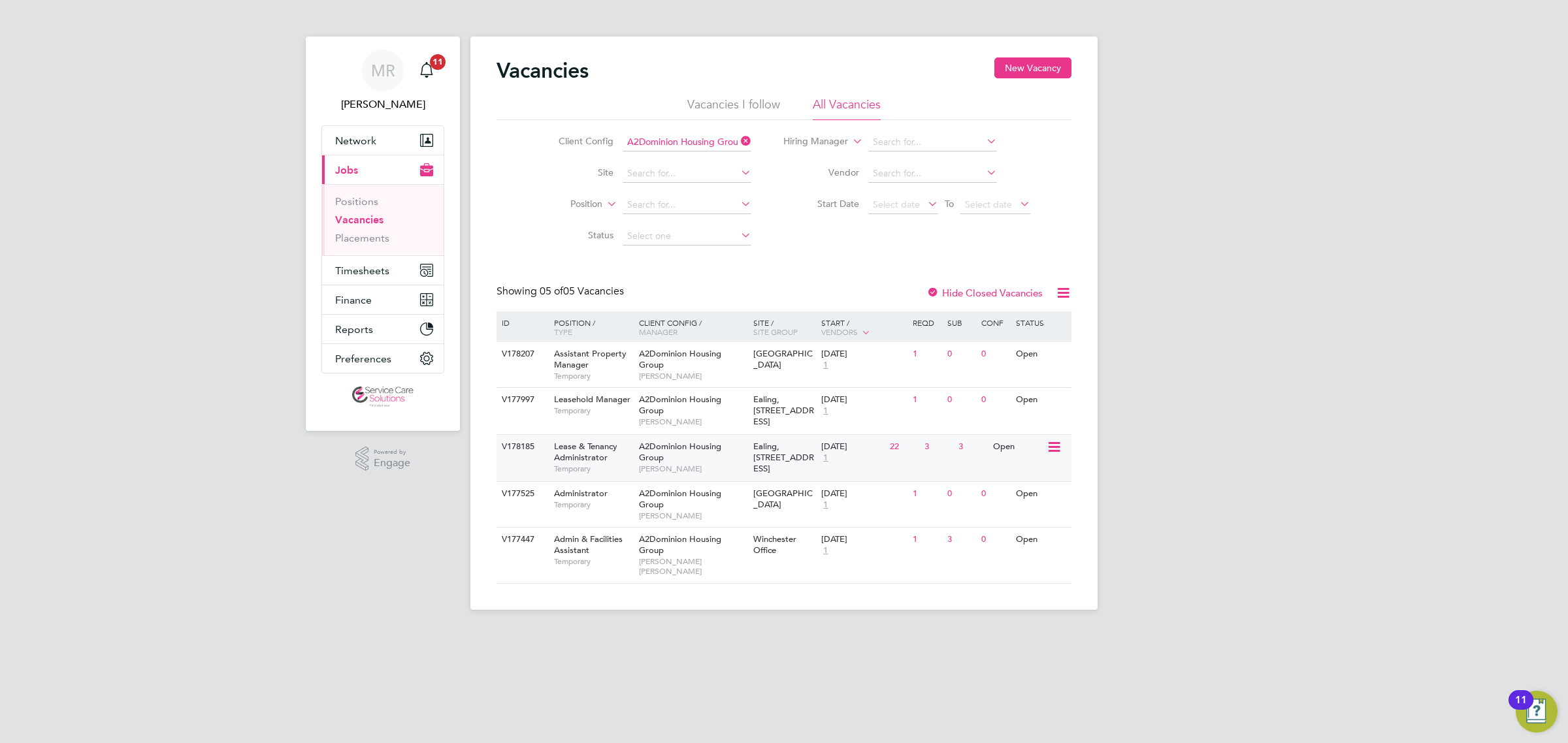
click at [931, 457] on div "3" at bounding box center [938, 446] width 34 height 24
click at [739, 143] on icon at bounding box center [739, 140] width 0 height 18
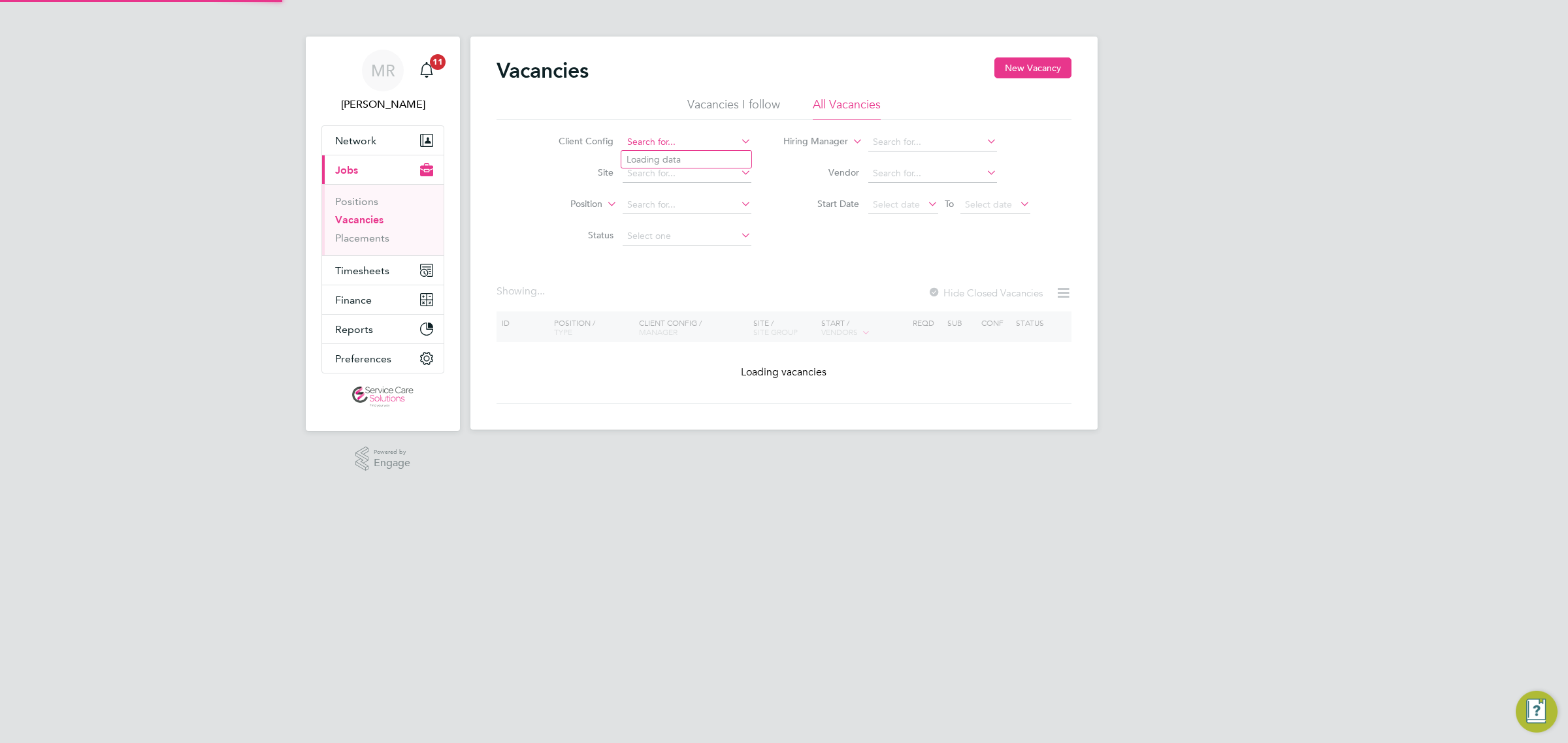
click at [681, 142] on input at bounding box center [687, 142] width 129 height 18
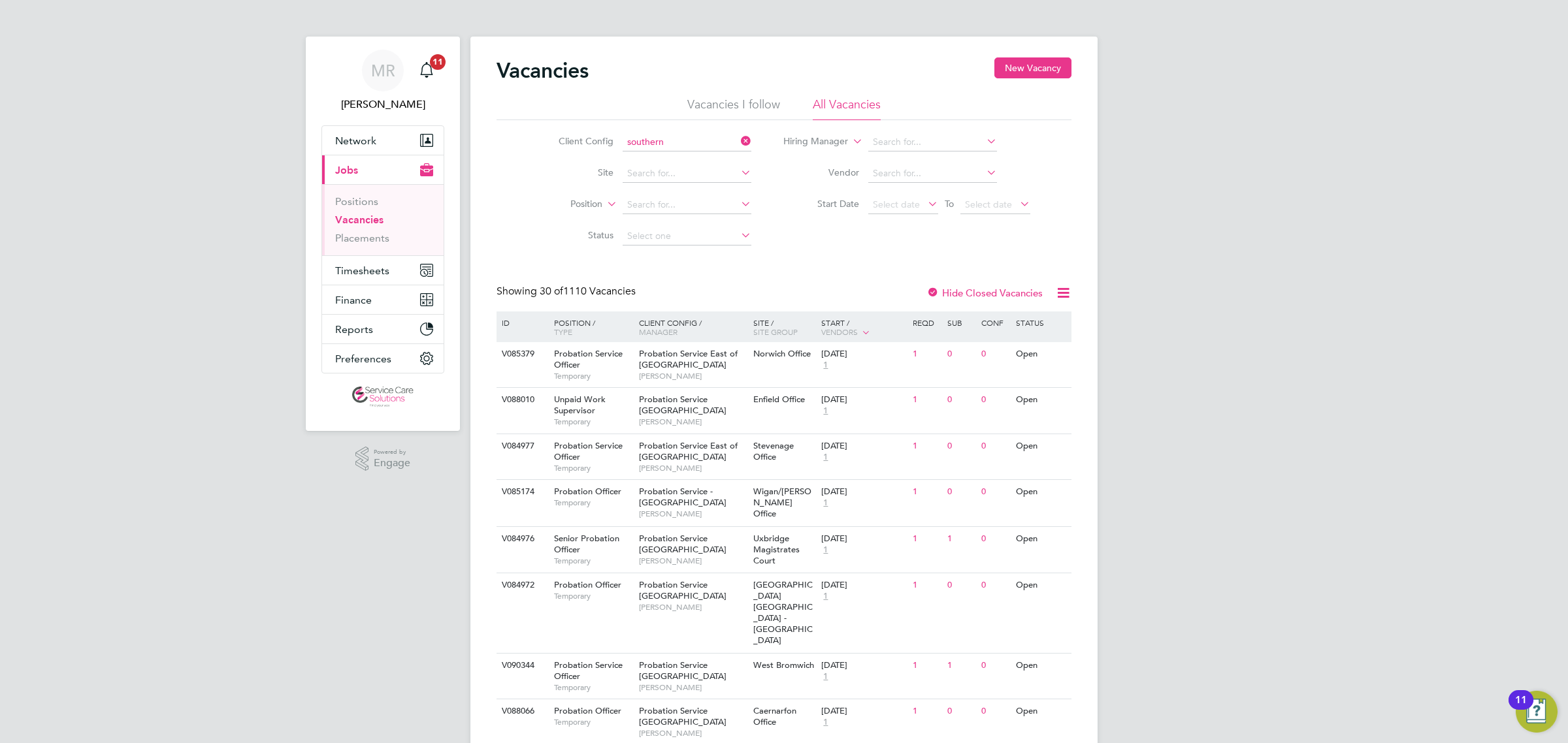
click at [677, 158] on li "Southern Housing" at bounding box center [686, 159] width 130 height 17
type input "Southern Housing"
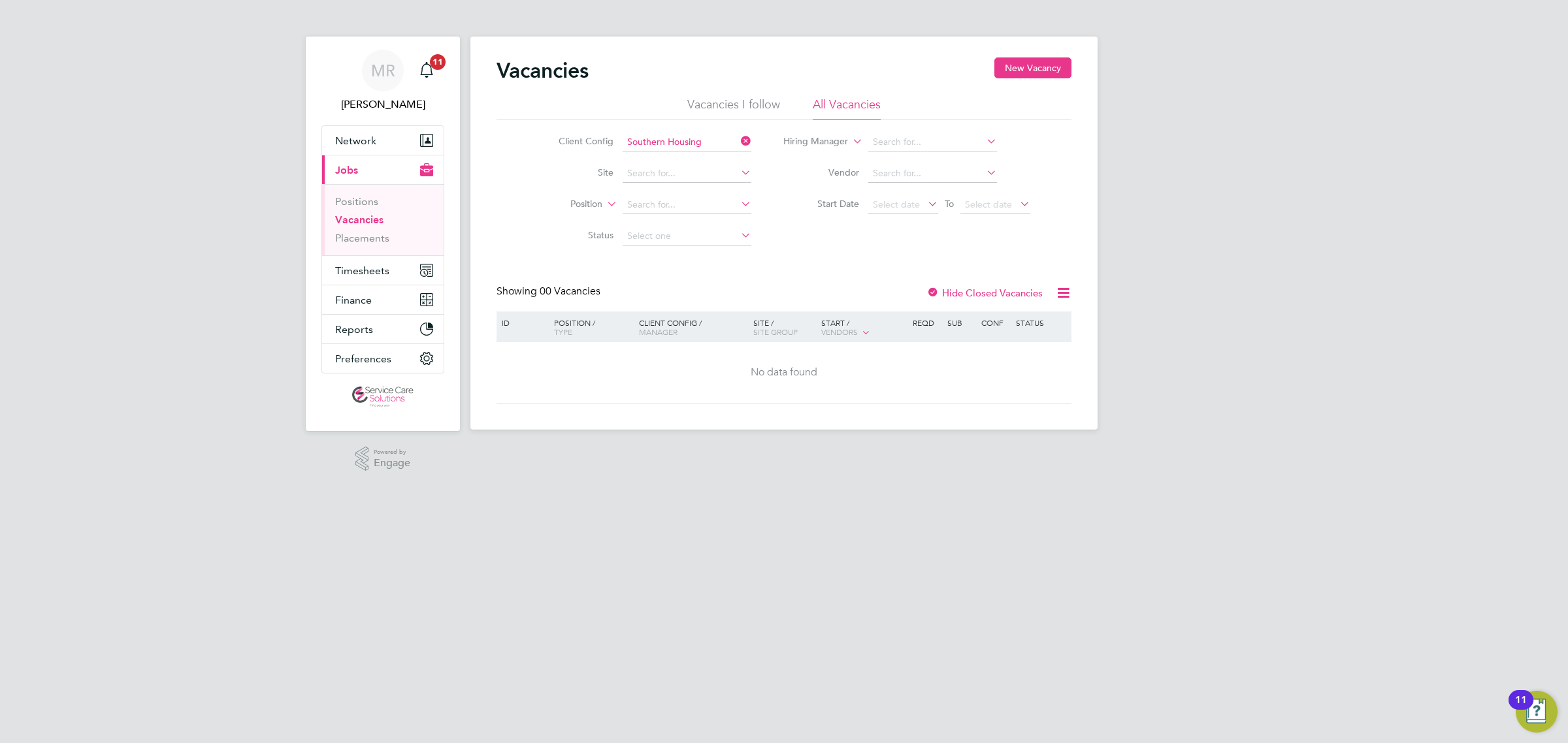
click at [932, 296] on div at bounding box center [934, 294] width 13 height 13
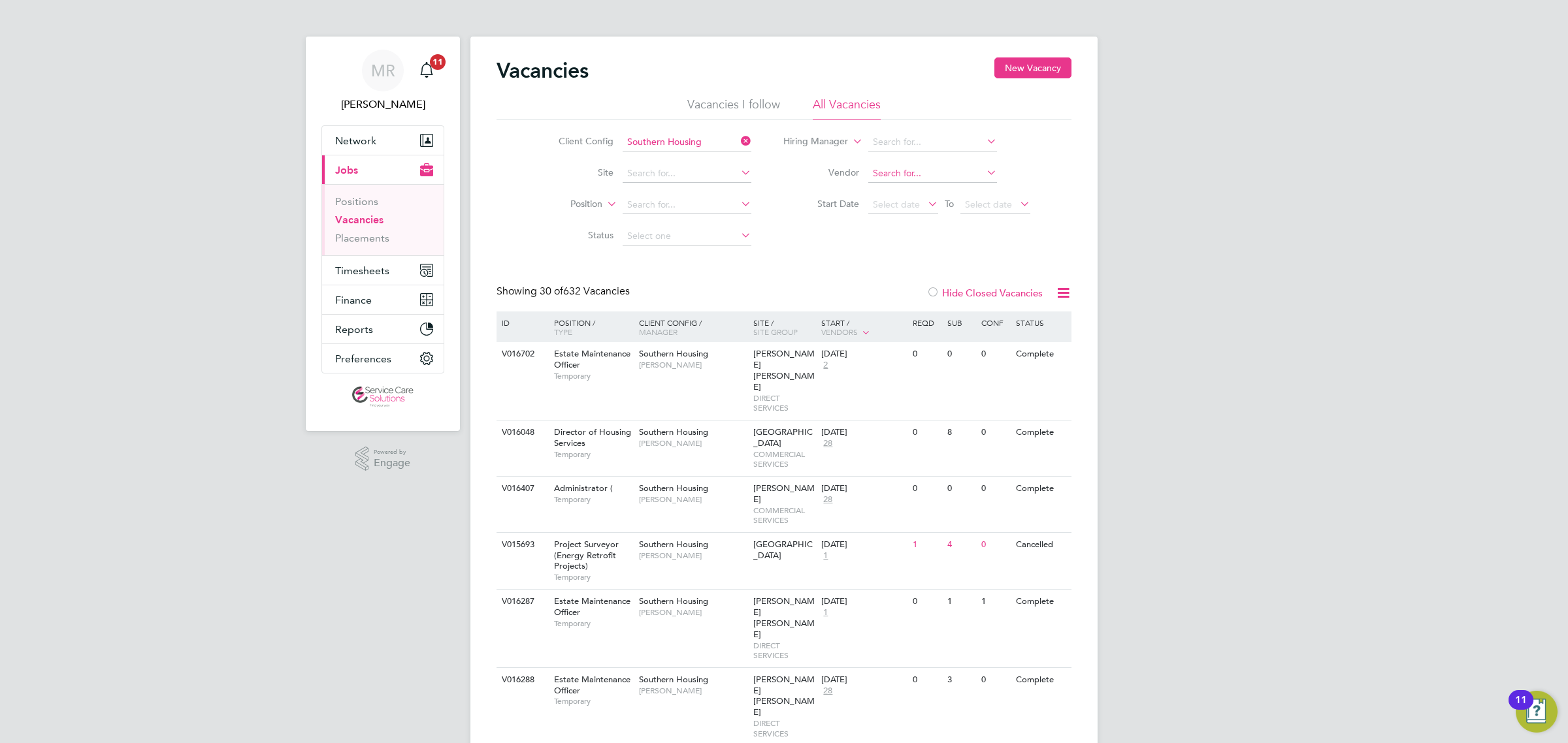
click at [902, 167] on input at bounding box center [933, 173] width 129 height 18
click at [936, 189] on li "[PERSON_NAME] [PERSON_NAME] Limited" at bounding box center [942, 191] width 151 height 17
type input "[PERSON_NAME] [PERSON_NAME] Limited"
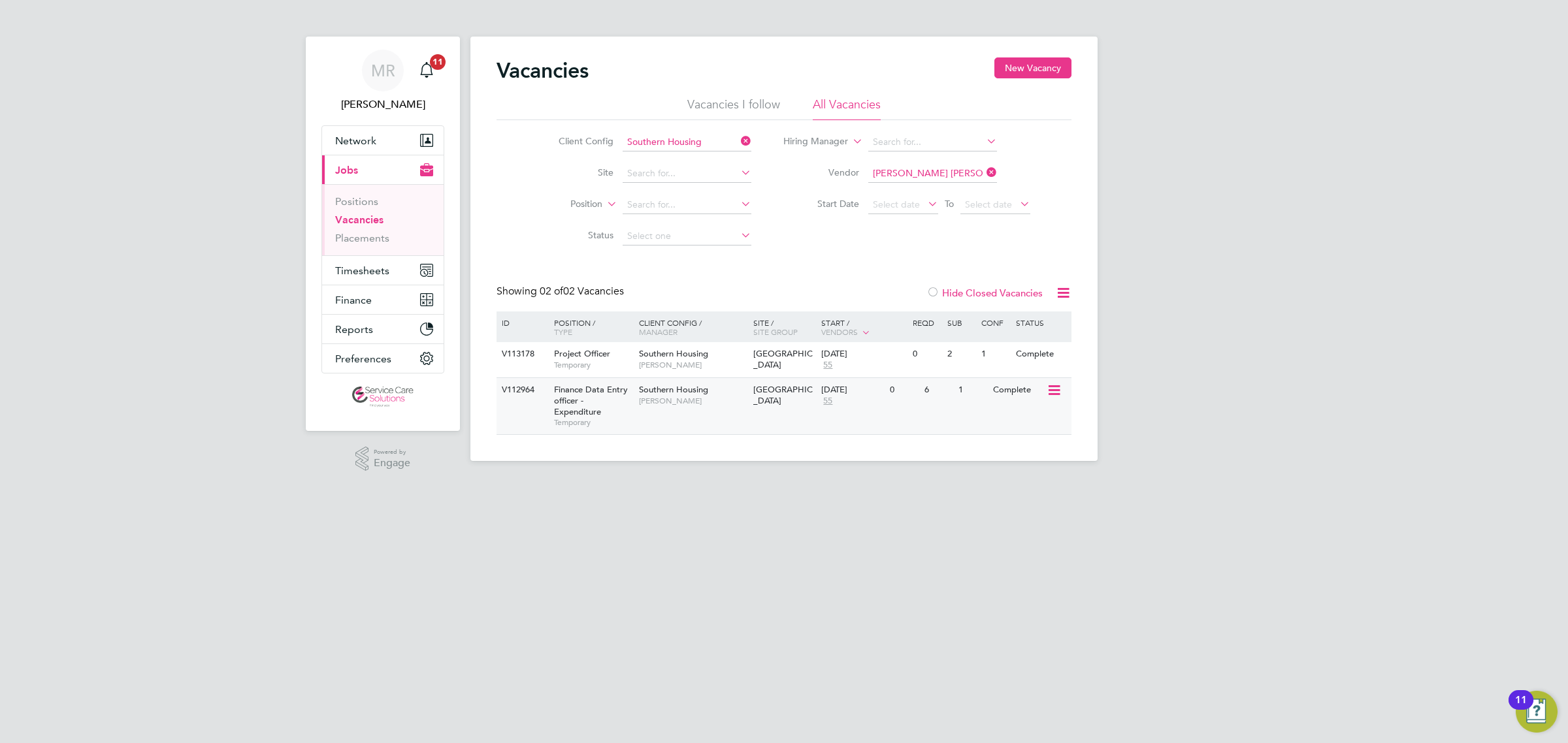
click at [703, 405] on span "[PERSON_NAME]" at bounding box center [693, 400] width 108 height 11
click at [776, 360] on div "[GEOGRAPHIC_DATA]" at bounding box center [784, 359] width 69 height 35
